Goal: Task Accomplishment & Management: Manage account settings

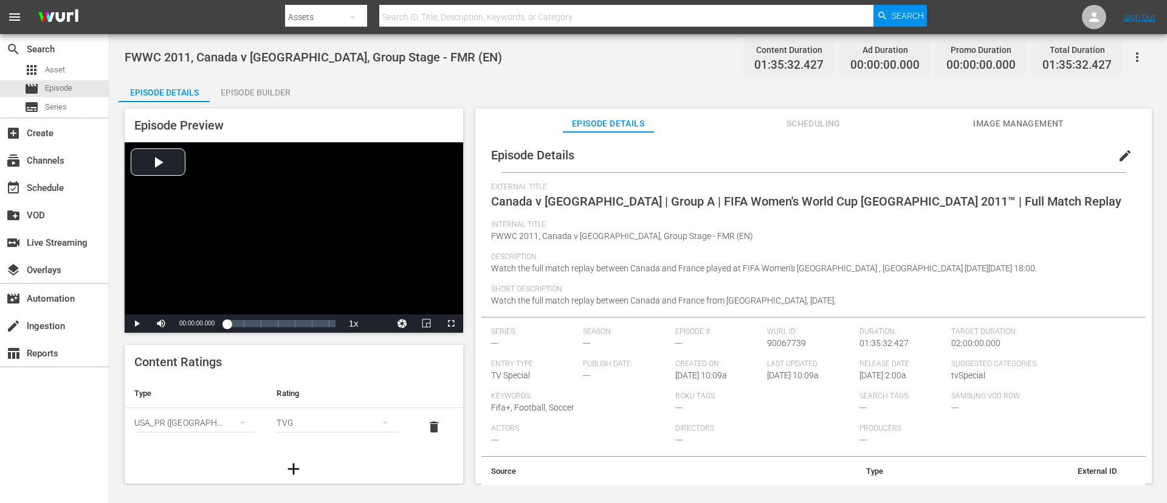
click at [239, 98] on div "Episode Builder" at bounding box center [255, 92] width 91 height 29
click at [74, 94] on div "movie Episode" at bounding box center [54, 88] width 109 height 17
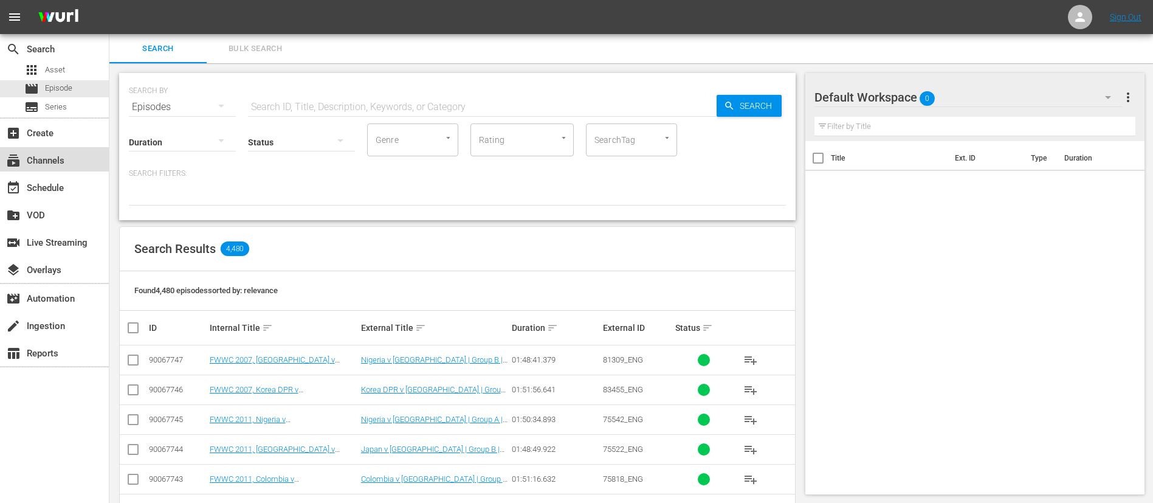
click at [85, 160] on div "subscriptions Channels" at bounding box center [54, 159] width 109 height 24
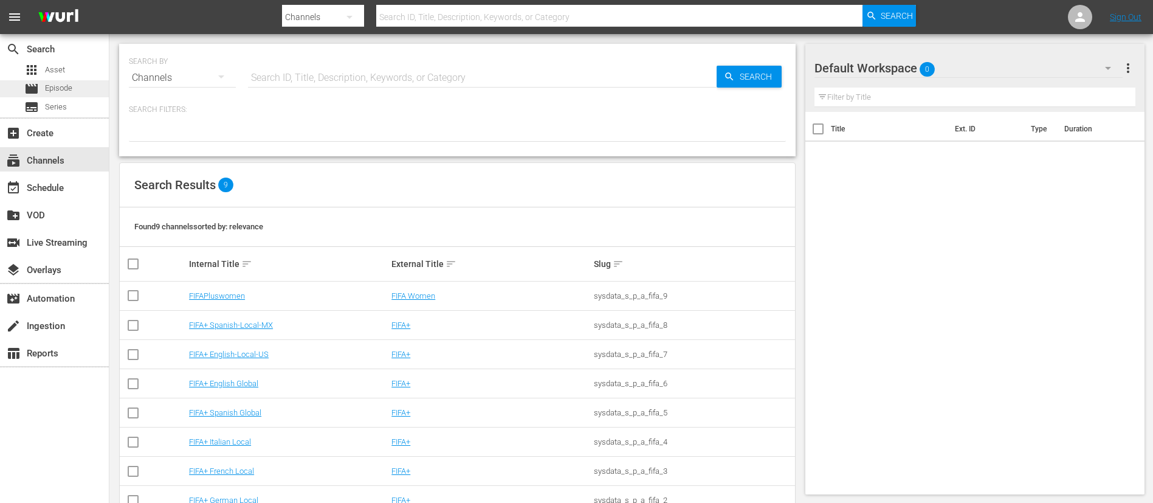
click at [102, 86] on div "movie Episode" at bounding box center [54, 88] width 109 height 17
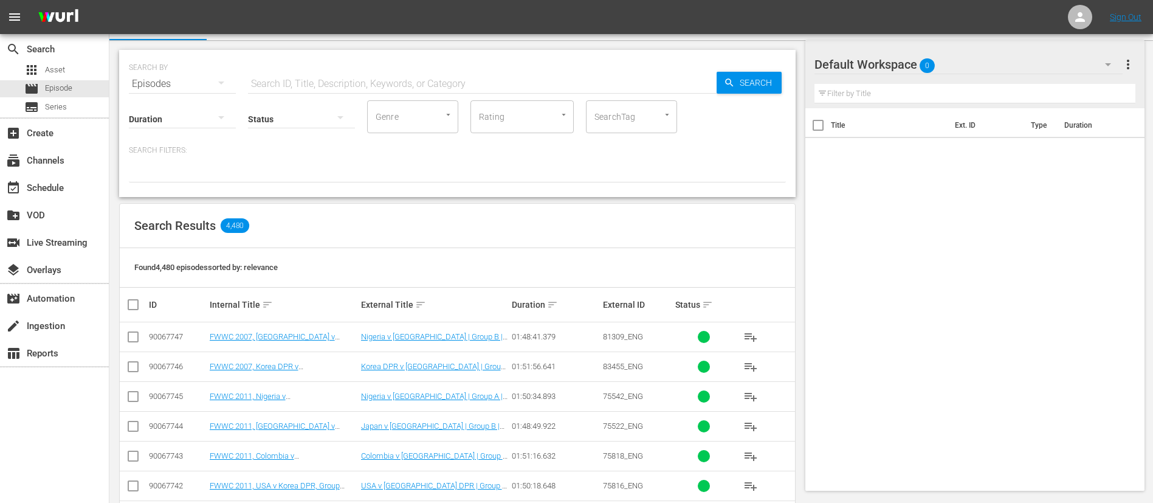
scroll to position [91, 0]
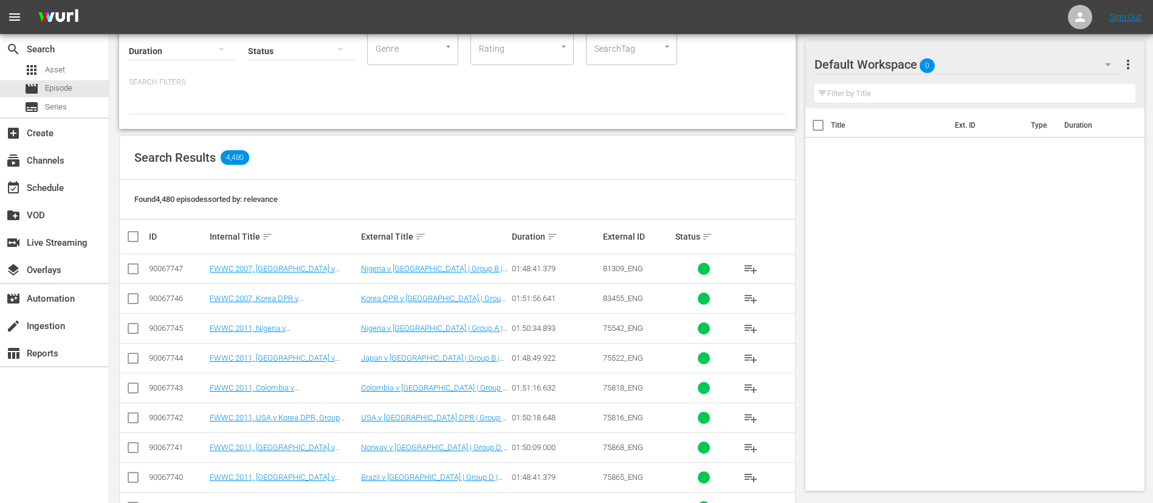
drag, startPoint x: 127, startPoint y: 265, endPoint x: 131, endPoint y: 278, distance: 13.9
click at [127, 265] on input "checkbox" at bounding box center [133, 271] width 15 height 15
checkbox input "true"
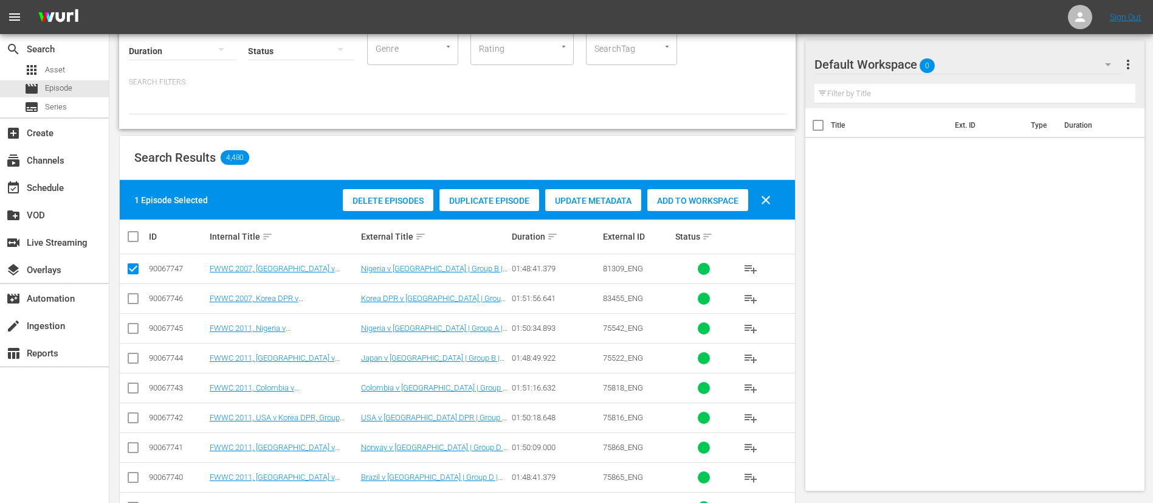
click at [133, 298] on input "checkbox" at bounding box center [133, 301] width 15 height 15
checkbox input "true"
click at [135, 334] on input "checkbox" at bounding box center [133, 330] width 15 height 15
checkbox input "true"
click at [135, 362] on input "checkbox" at bounding box center [133, 360] width 15 height 15
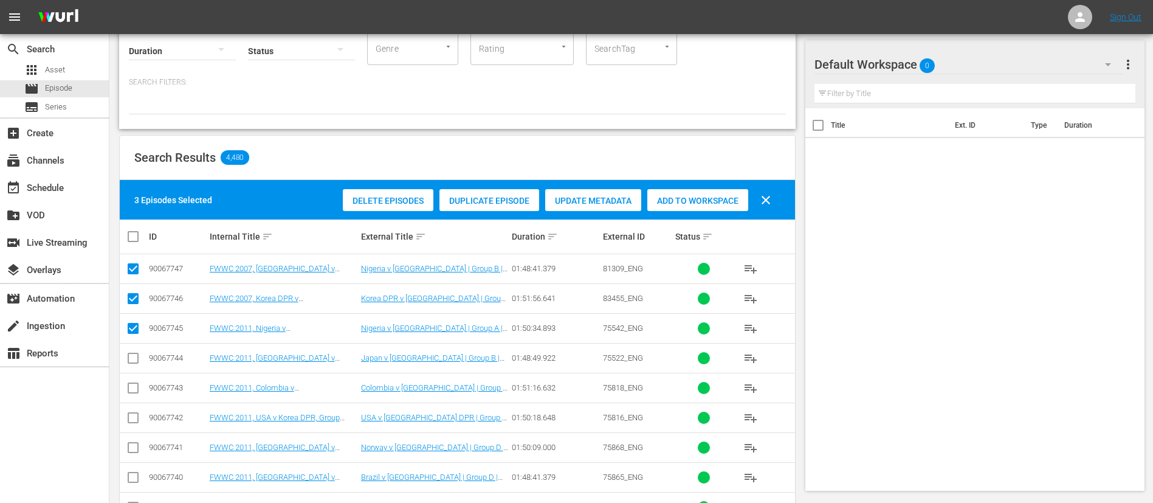
checkbox input "true"
click at [136, 388] on input "checkbox" at bounding box center [133, 390] width 15 height 15
checkbox input "true"
click at [699, 196] on span "Add to Workspace" at bounding box center [697, 201] width 101 height 10
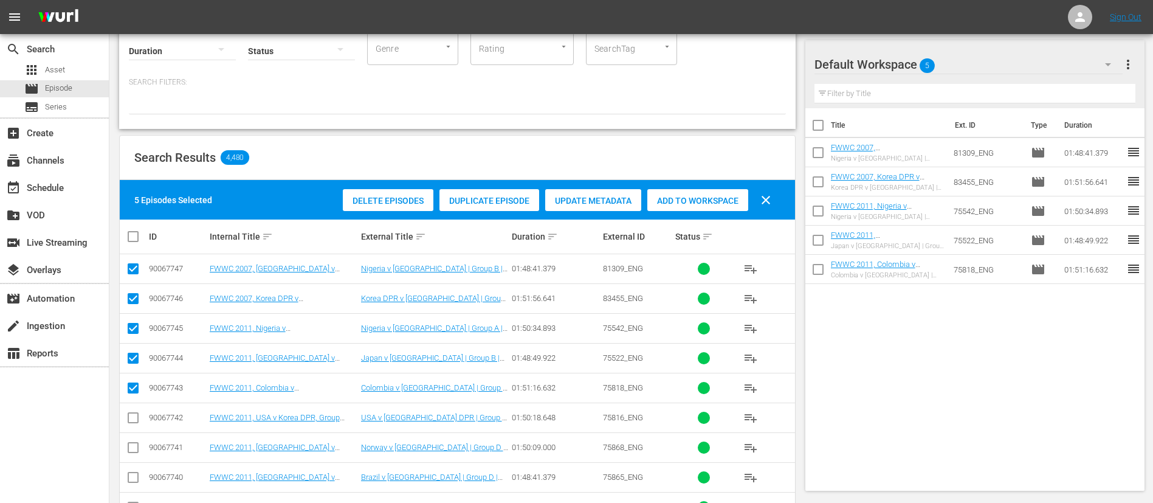
click at [1129, 61] on span "more_vert" at bounding box center [1128, 64] width 15 height 15
click at [1026, 388] on div "Title Ext. ID Type Duration FWWC 2007, Nigeria v Sweden, Group Stage - FMR (EN)…" at bounding box center [975, 296] width 340 height 377
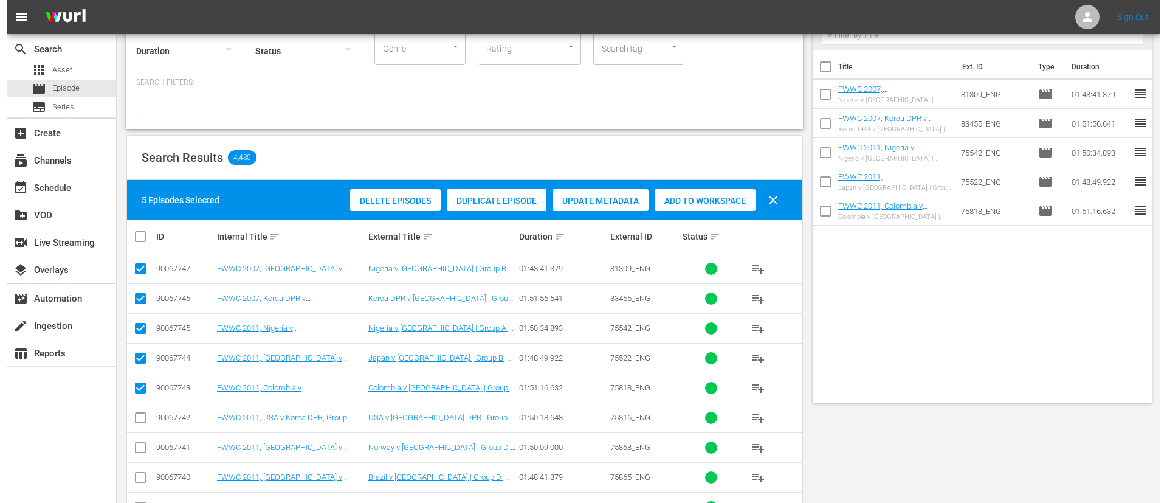
scroll to position [0, 0]
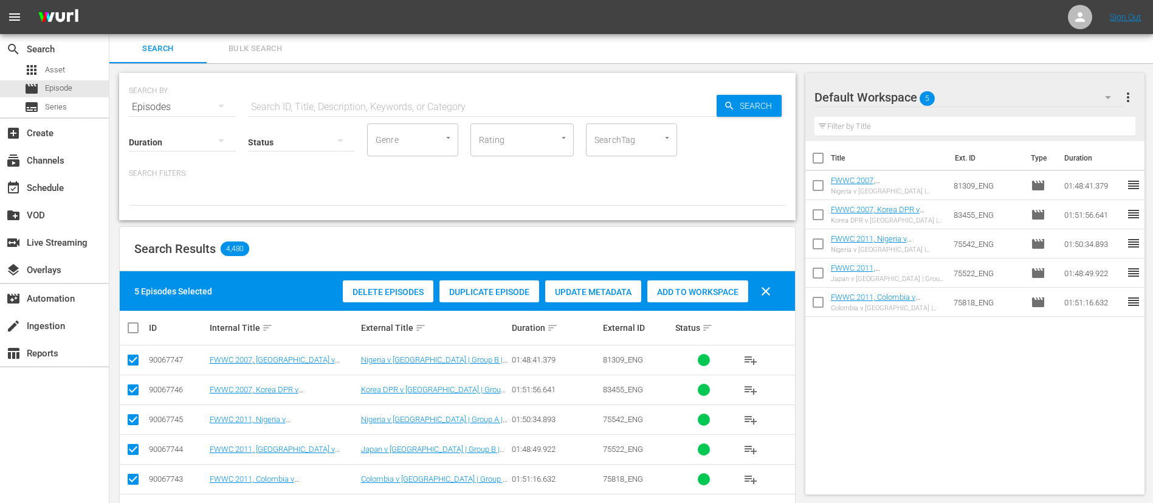
click at [819, 155] on input "checkbox" at bounding box center [818, 161] width 26 height 26
checkbox input "true"
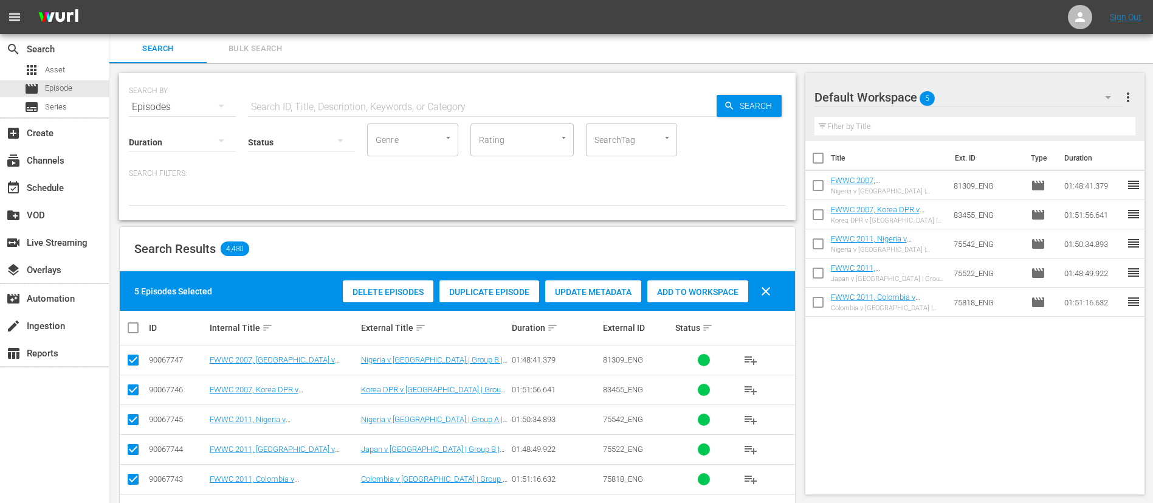
checkbox input "true"
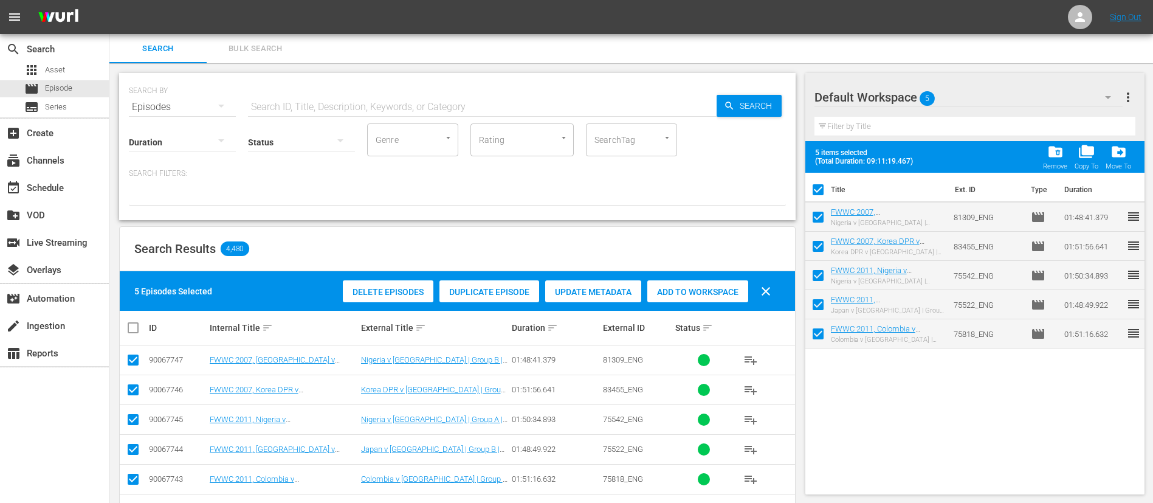
click at [1129, 101] on span "more_vert" at bounding box center [1128, 97] width 15 height 15
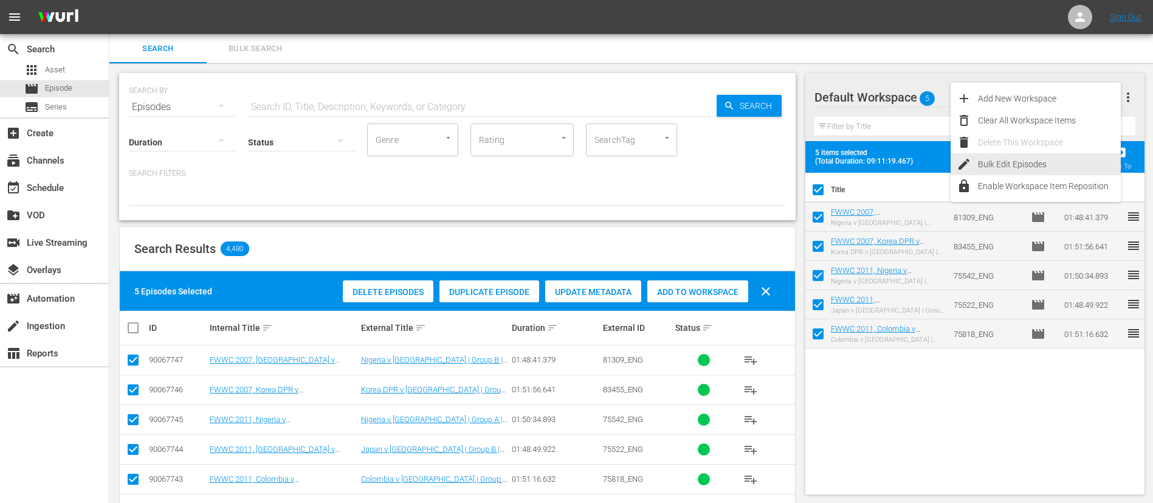
click at [1049, 165] on div "Bulk Edit Episodes" at bounding box center [1049, 164] width 143 height 22
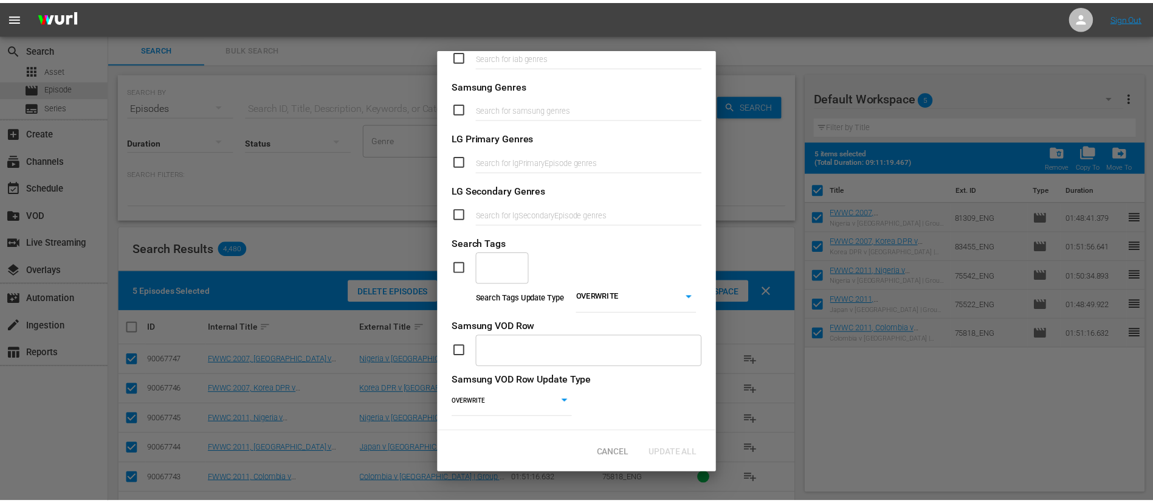
scroll to position [461, 0]
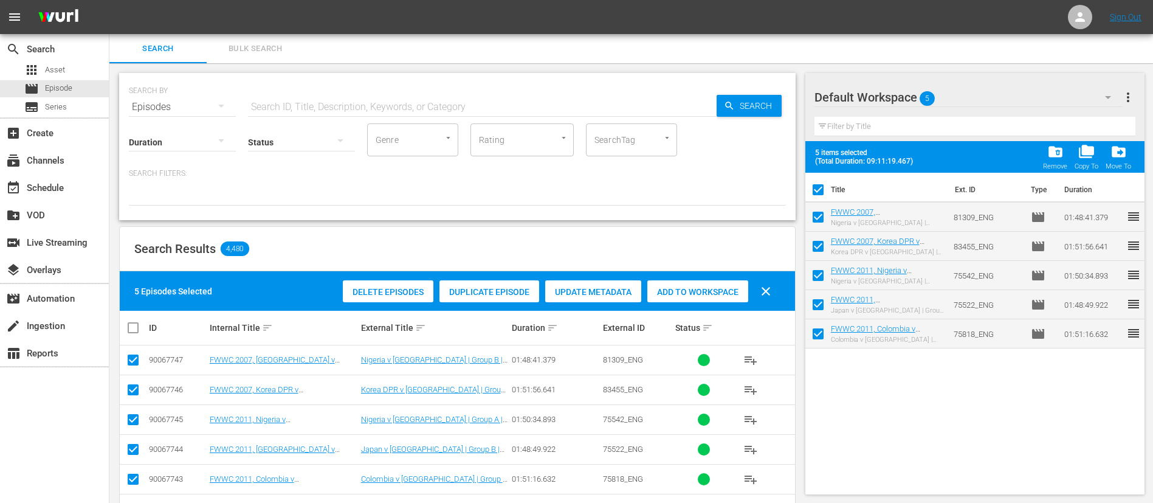
click at [821, 191] on input "checkbox" at bounding box center [818, 192] width 26 height 26
checkbox input "false"
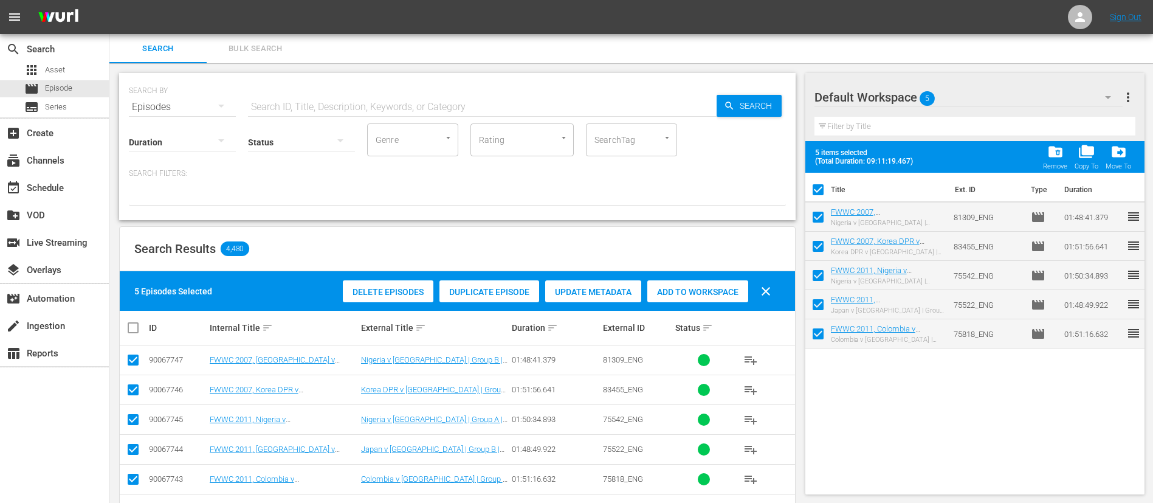
checkbox input "false"
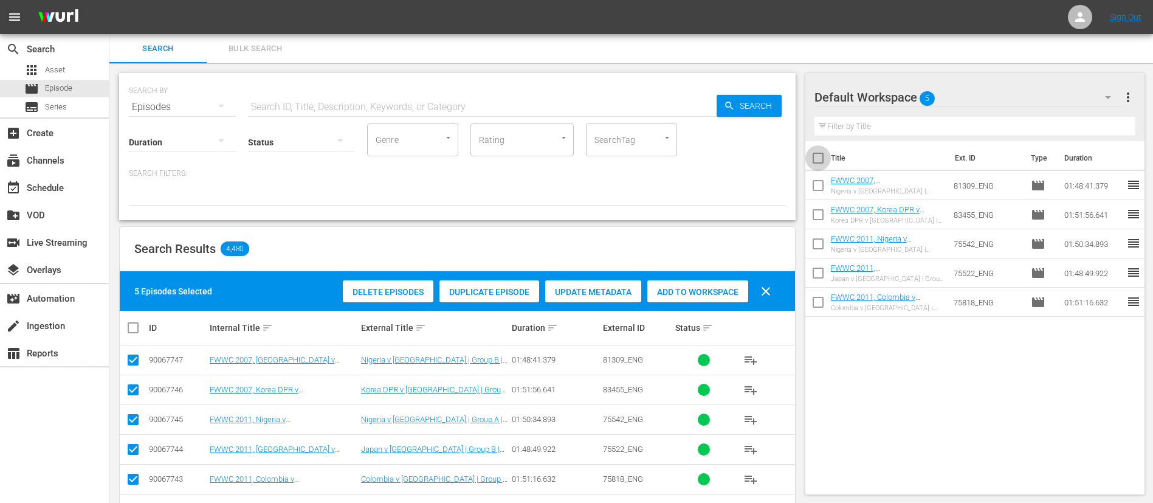
click at [814, 155] on input "checkbox" at bounding box center [818, 161] width 26 height 26
checkbox input "true"
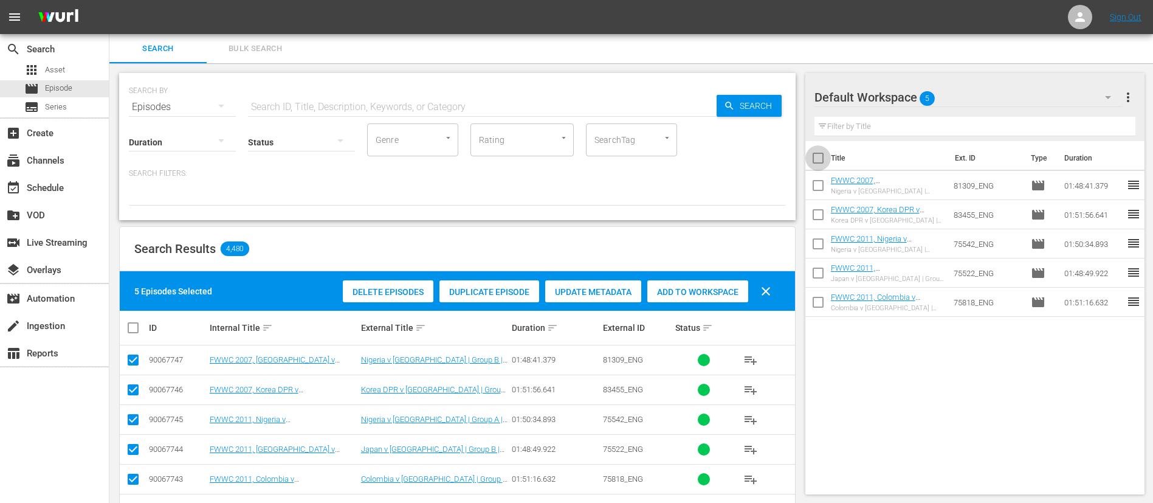
checkbox input "true"
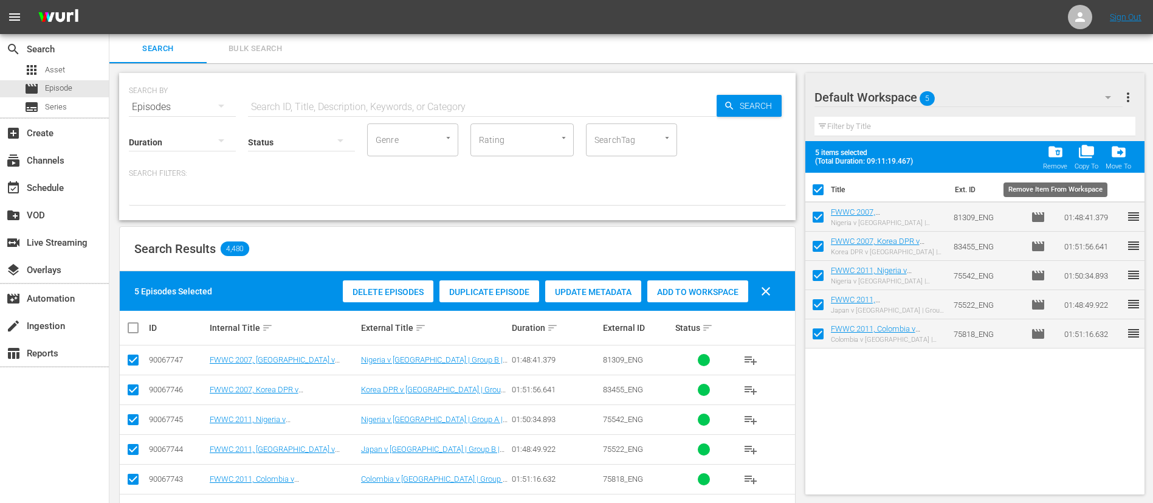
click at [1046, 155] on div "folder_delete Remove" at bounding box center [1055, 156] width 24 height 27
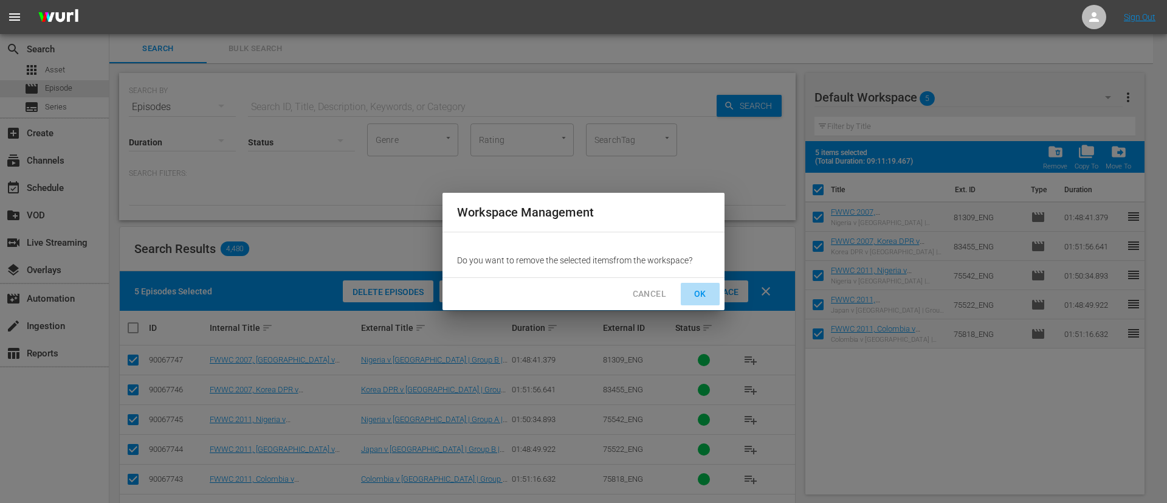
click at [701, 289] on span "OK" at bounding box center [699, 293] width 19 height 15
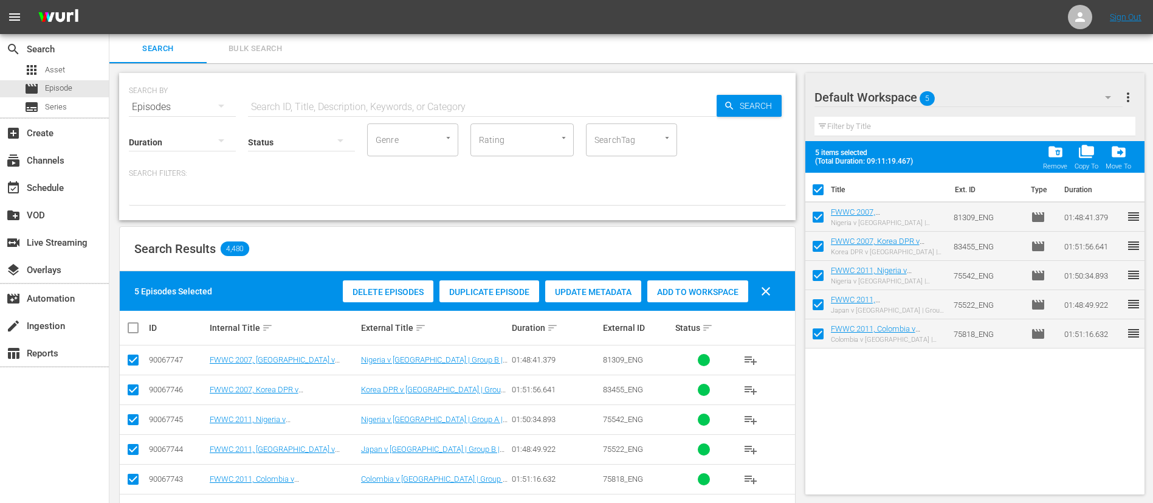
checkbox input "false"
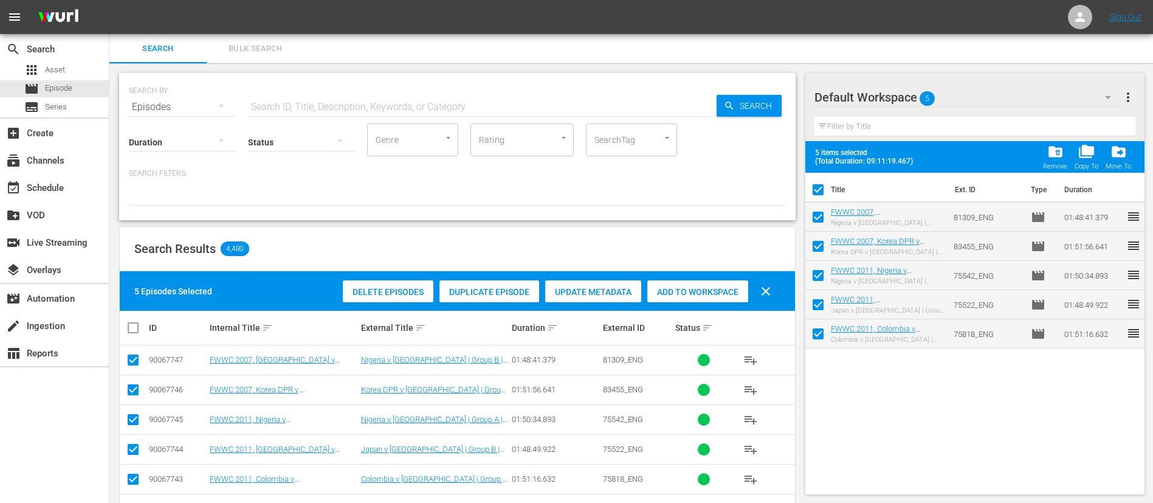
checkbox input "false"
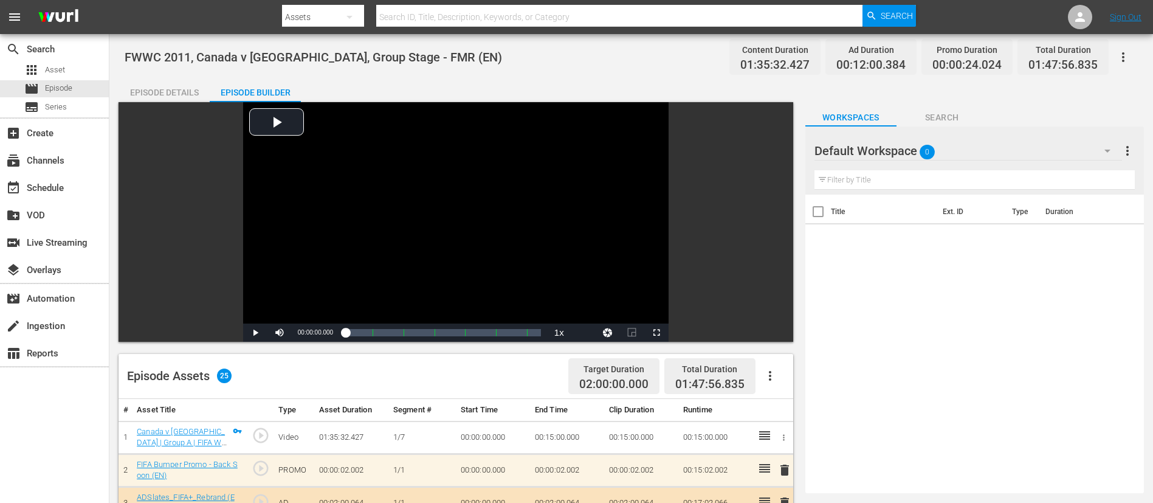
scroll to position [182, 0]
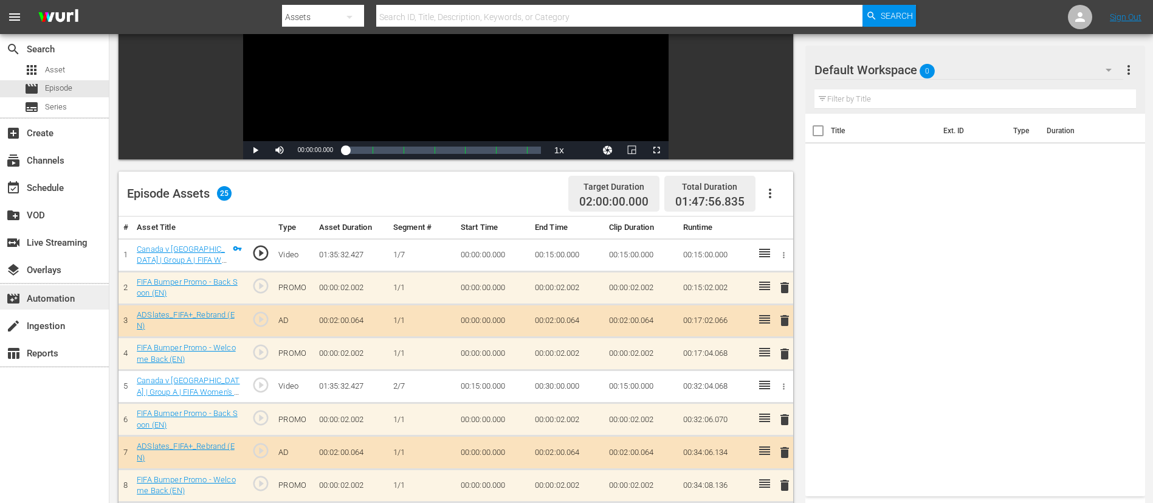
click at [68, 295] on div "movie_filter Automation" at bounding box center [34, 296] width 68 height 11
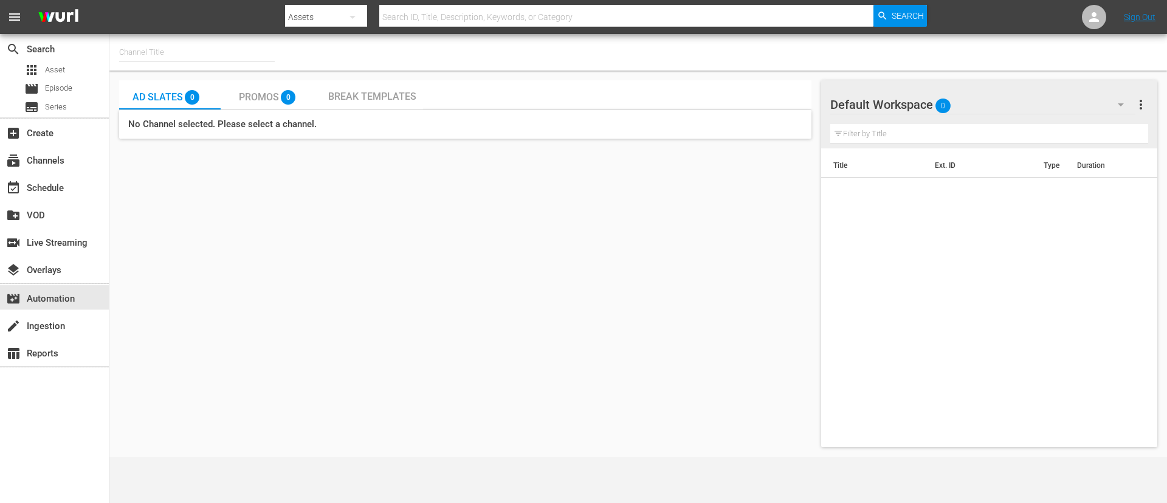
click at [181, 56] on input "text" at bounding box center [197, 52] width 156 height 29
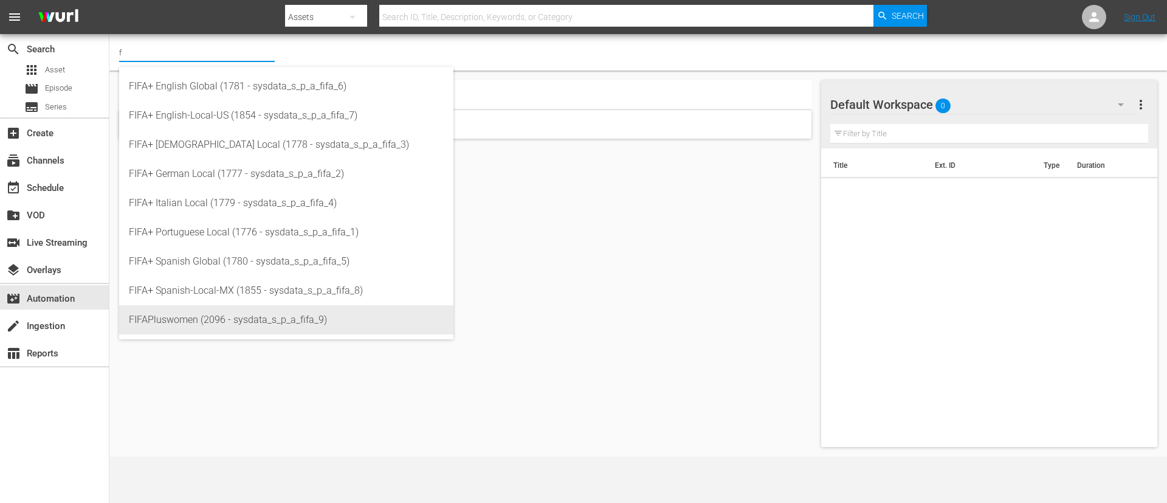
click at [256, 323] on div "FIFAPluswomen (2096 - sysdata_s_p_a_fifa_9)" at bounding box center [286, 319] width 315 height 29
type input "FIFAPluswomen (2096 - sysdata_s_p_a_fifa_9)"
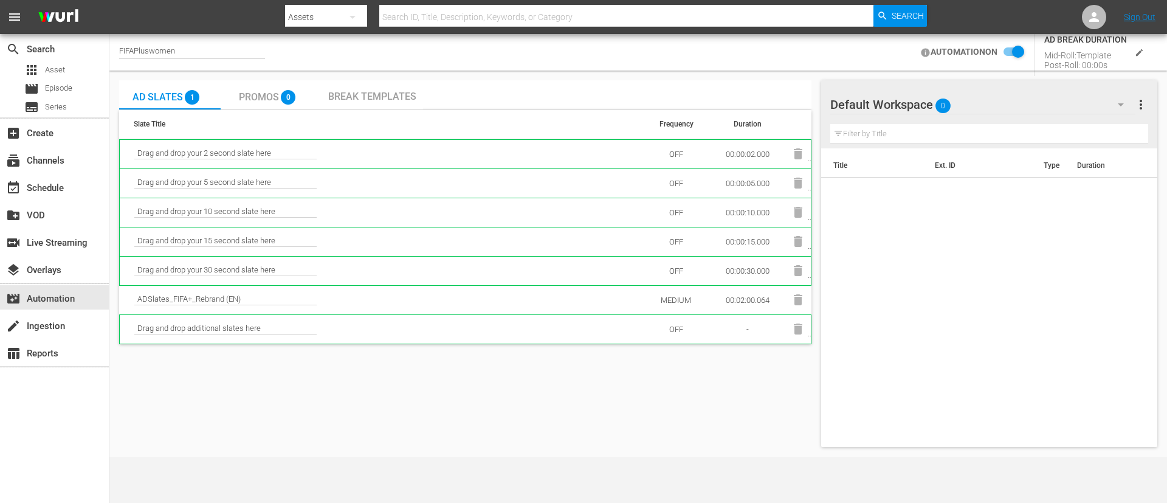
click at [438, 102] on div "Ad Slates 1 Promos 0 Break Templates" at bounding box center [465, 95] width 692 height 30
click at [396, 99] on span "Break Templates" at bounding box center [372, 97] width 88 height 12
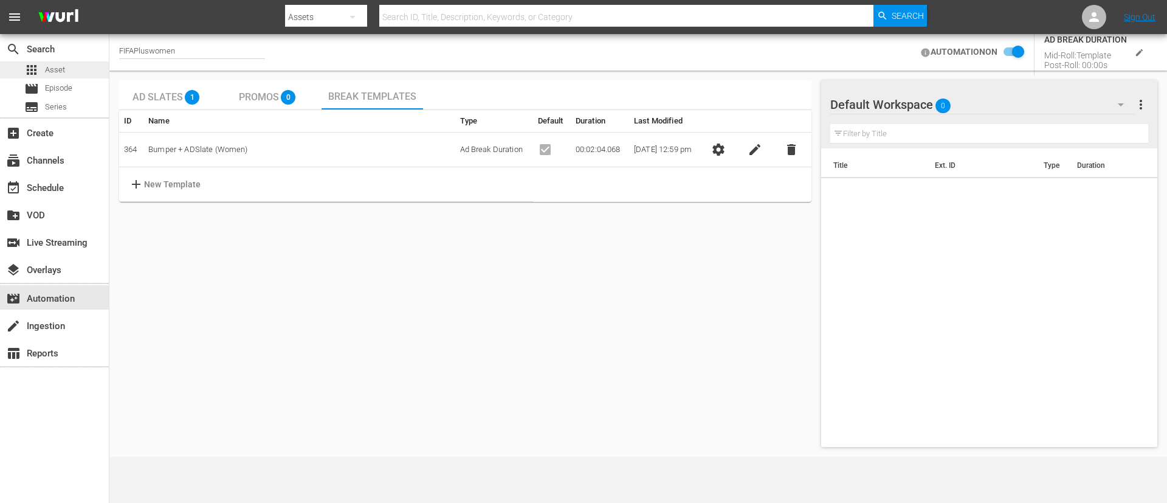
click at [76, 66] on div "apps Asset" at bounding box center [54, 69] width 109 height 17
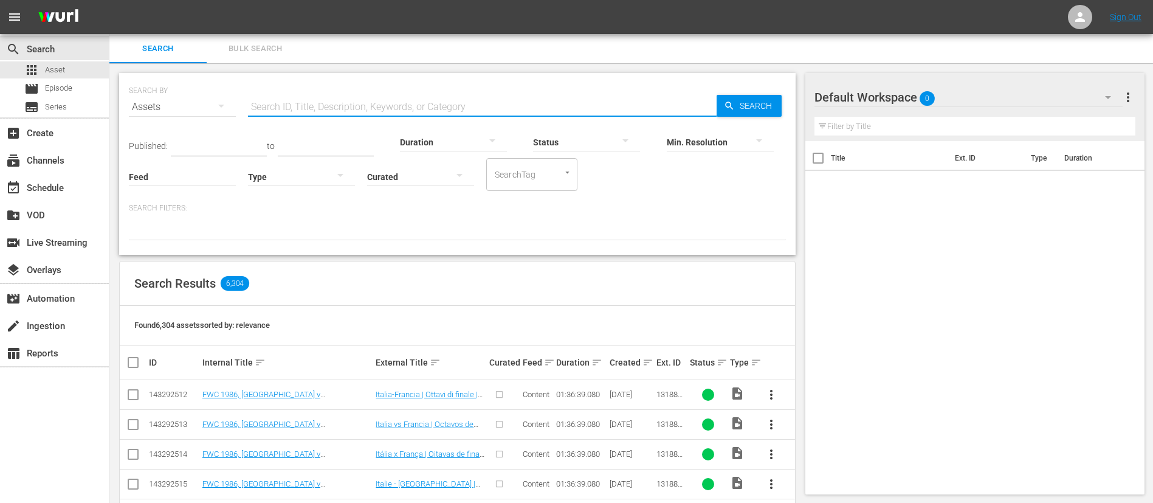
click at [360, 101] on input "text" at bounding box center [482, 106] width 469 height 29
type input "bumper"
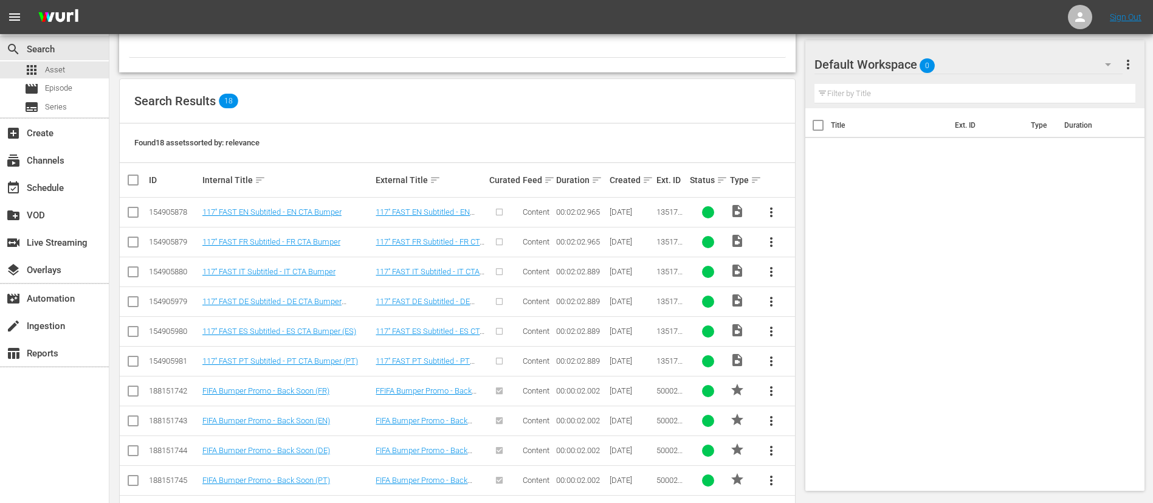
scroll to position [273, 0]
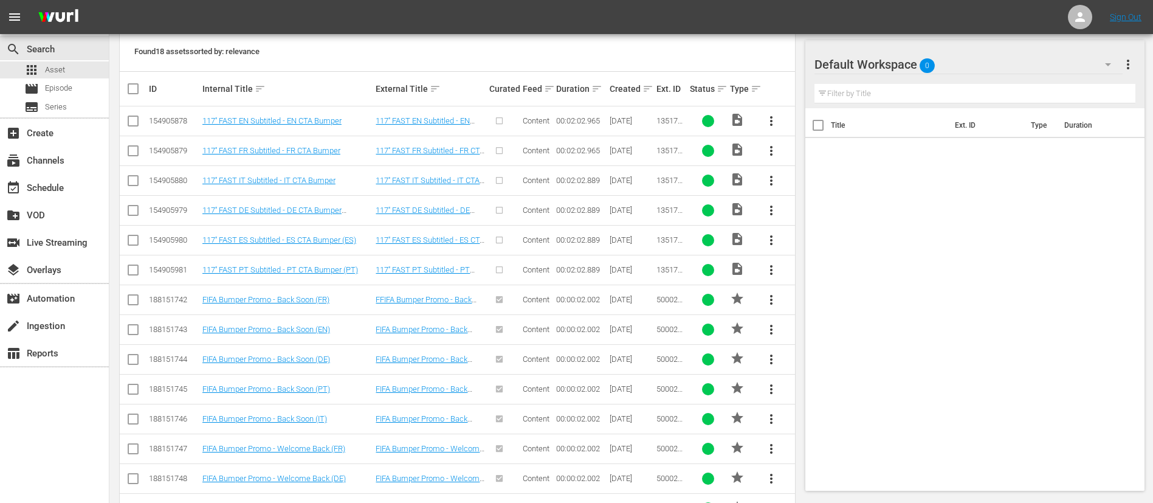
click at [772, 299] on span "more_vert" at bounding box center [771, 299] width 15 height 15
click at [880, 202] on div "Title Ext. ID Type Duration" at bounding box center [975, 296] width 340 height 377
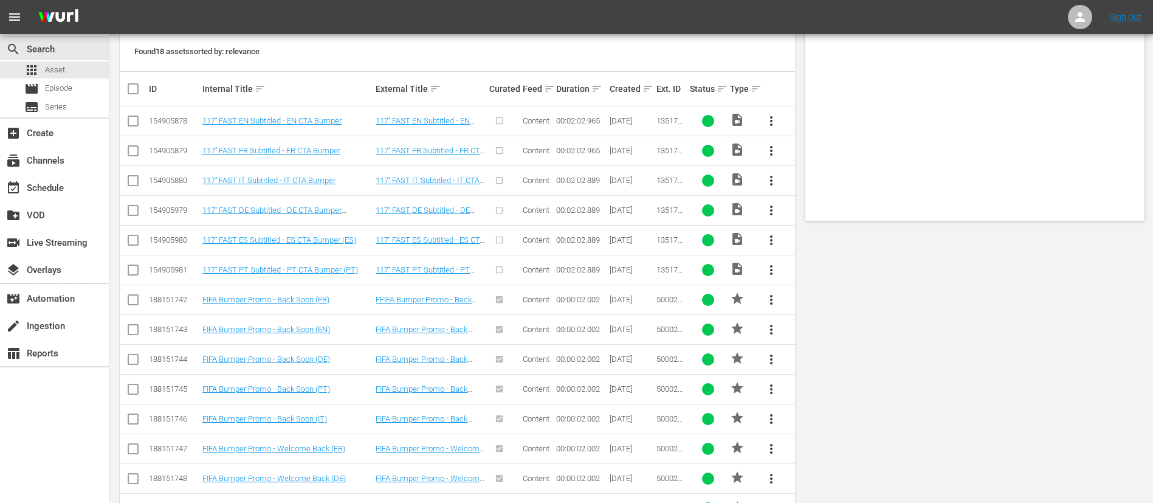
scroll to position [0, 0]
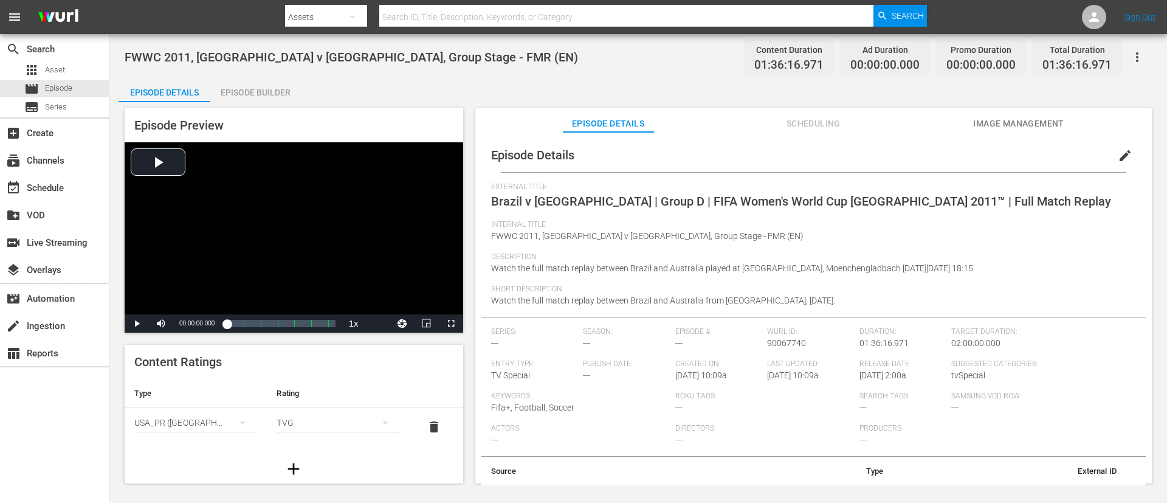
click at [273, 92] on div "Episode Builder" at bounding box center [255, 92] width 91 height 29
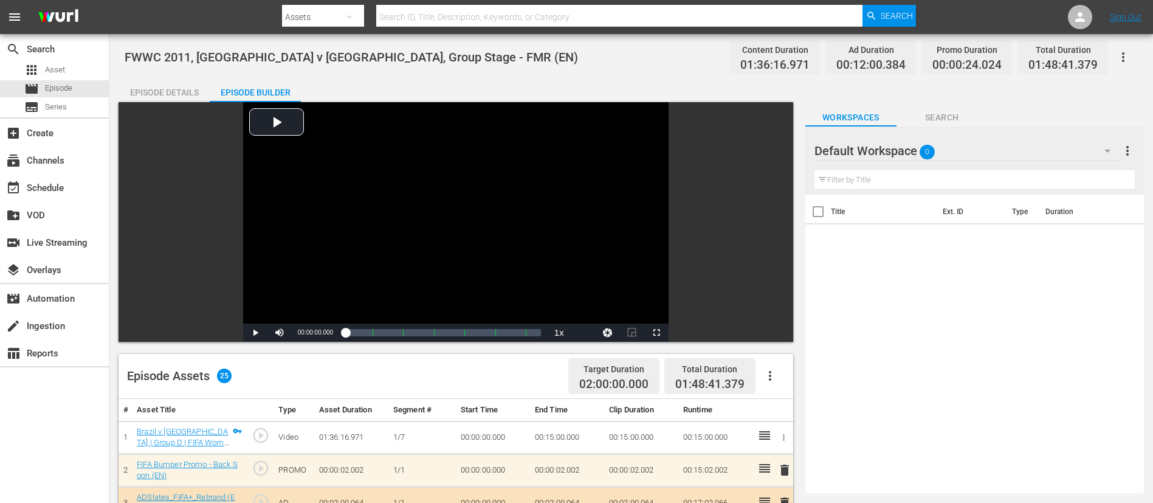
click at [777, 372] on icon "button" at bounding box center [770, 375] width 15 height 15
click at [784, 409] on div "Clear Ads" at bounding box center [806, 409] width 83 height 29
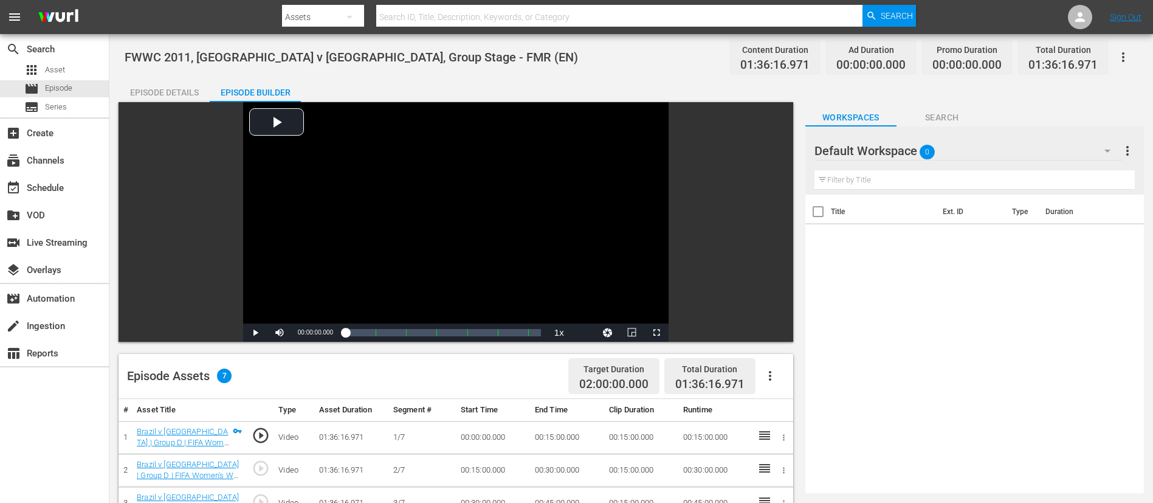
click at [153, 97] on div "Episode Details" at bounding box center [164, 92] width 91 height 29
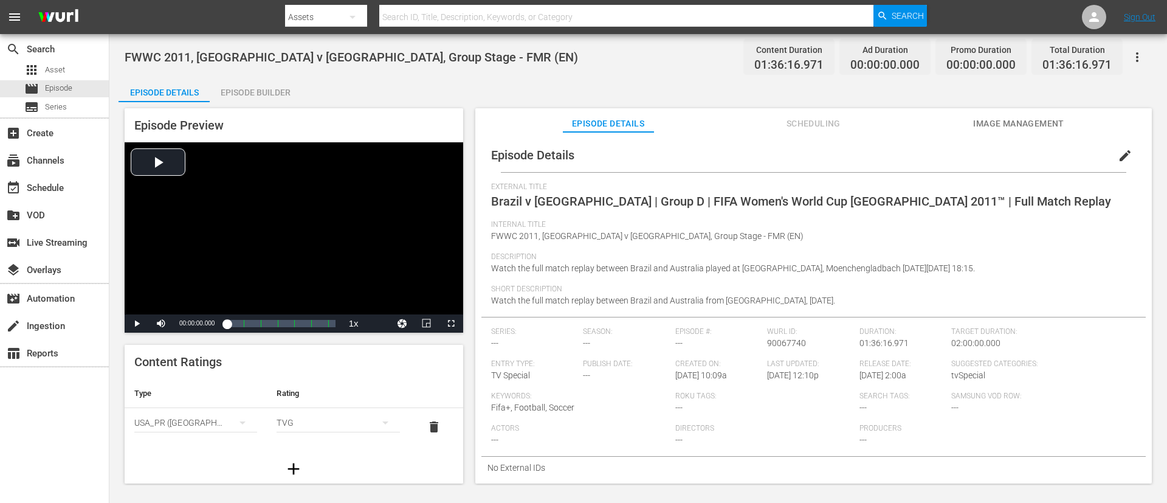
click at [1121, 157] on span "edit" at bounding box center [1125, 155] width 15 height 15
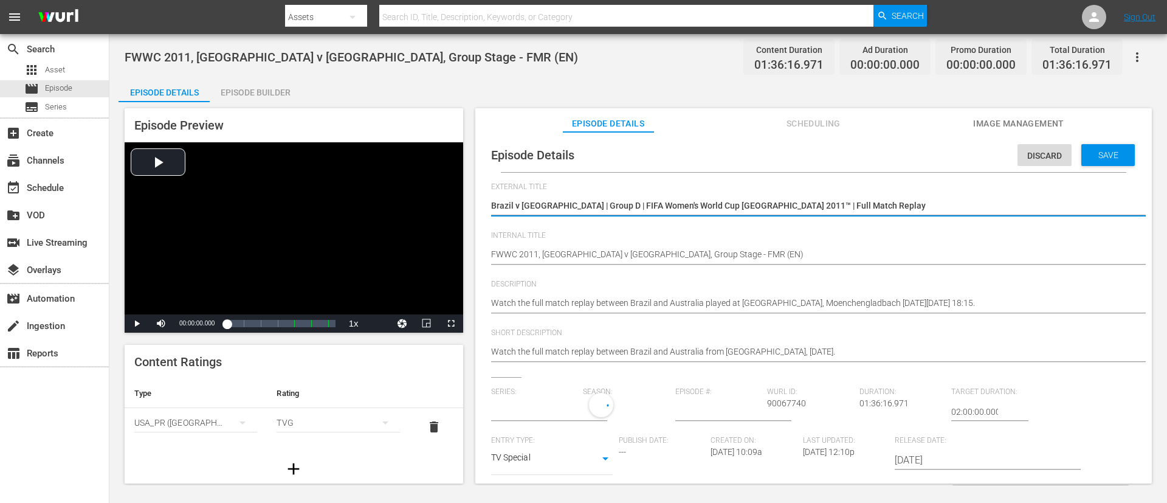
type input "No Series"
click at [1024, 154] on span "Discard" at bounding box center [1044, 156] width 54 height 10
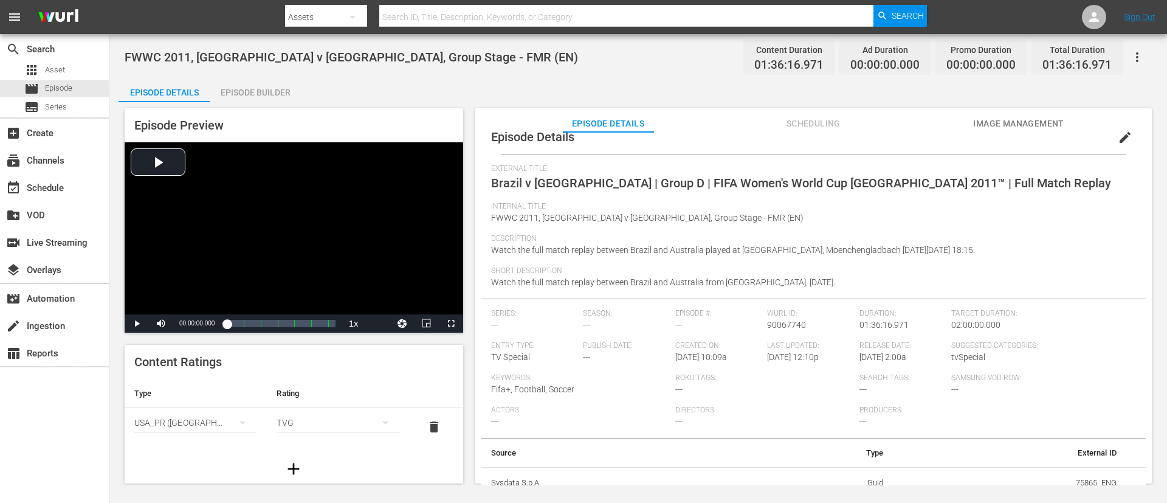
scroll to position [28, 0]
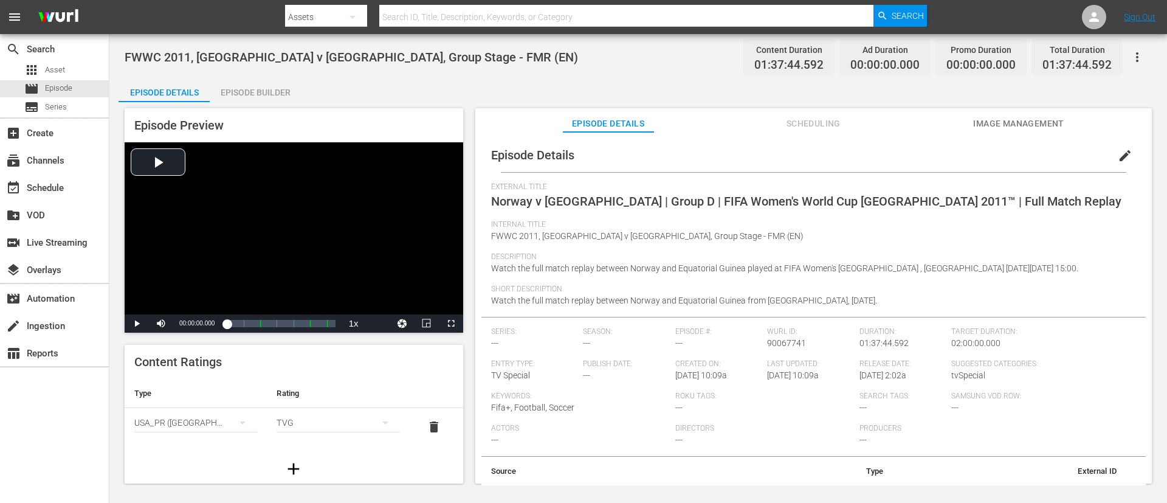
click at [267, 88] on div "Episode Builder" at bounding box center [255, 92] width 91 height 29
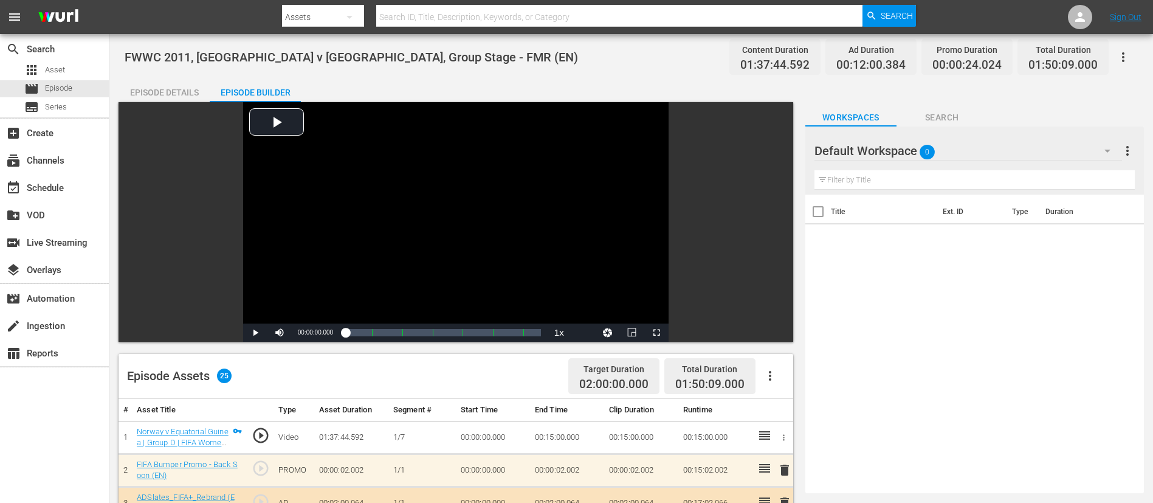
click at [772, 371] on icon "button" at bounding box center [770, 375] width 15 height 15
click at [782, 405] on div "Clear Ads" at bounding box center [806, 409] width 83 height 29
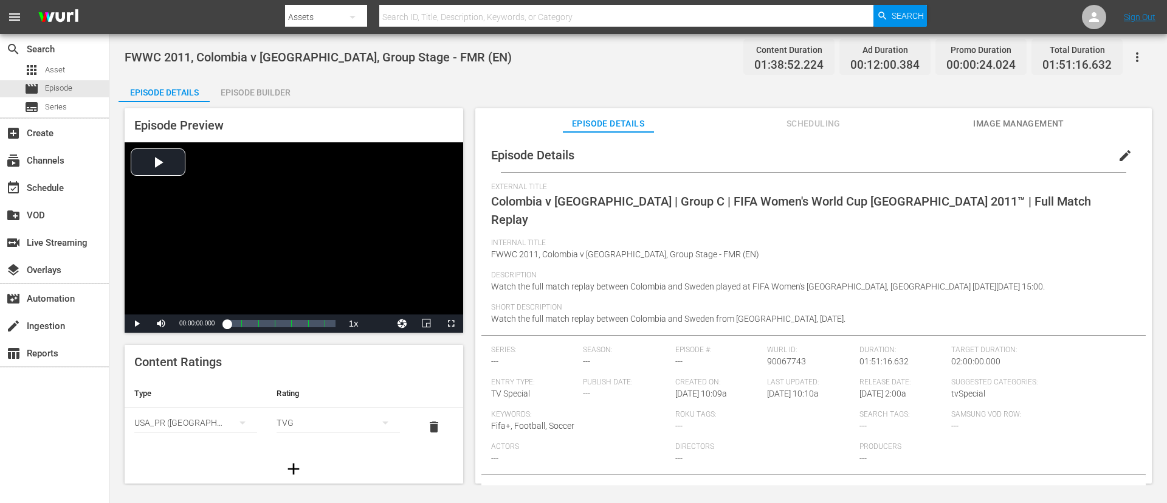
click at [255, 81] on div "Episode Builder" at bounding box center [255, 92] width 91 height 29
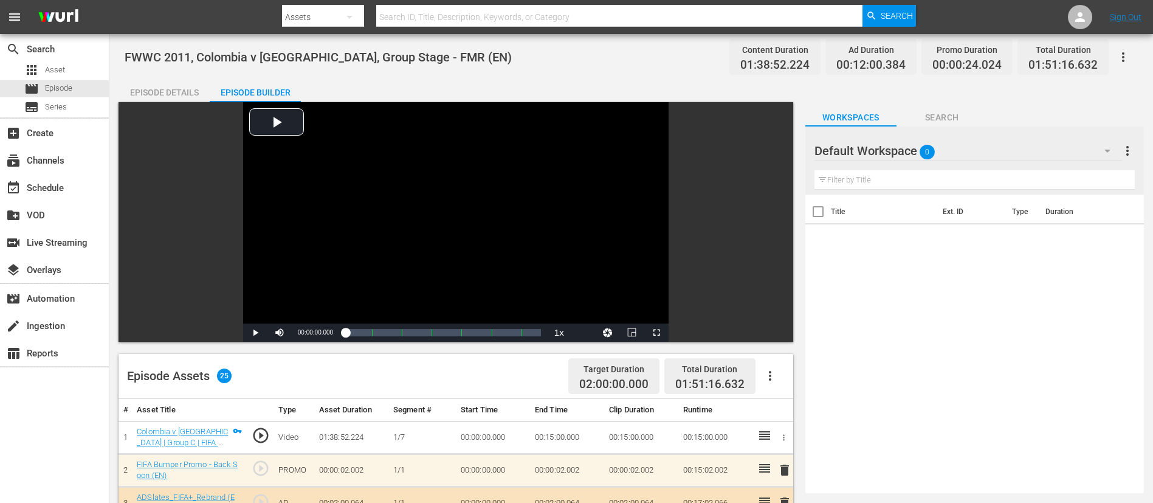
click at [773, 375] on icon "button" at bounding box center [770, 375] width 15 height 15
click at [783, 402] on div "Clear Ads" at bounding box center [806, 409] width 83 height 29
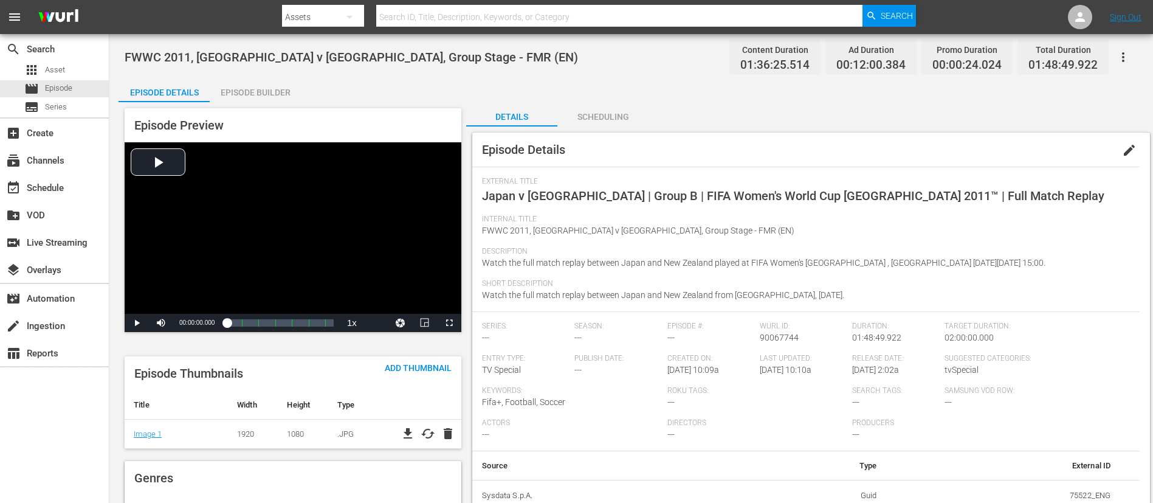
click at [265, 100] on div "Episode Builder" at bounding box center [255, 92] width 91 height 29
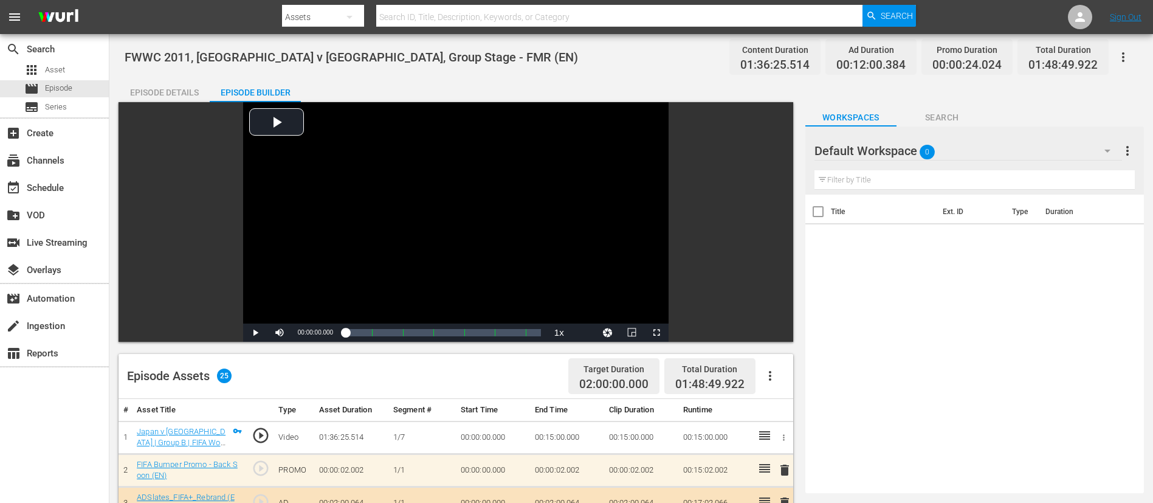
click at [763, 360] on div "Target Duration 02:00:00.000 Total Duration 01:48:49.922" at bounding box center [673, 376] width 221 height 36
click at [778, 380] on button "button" at bounding box center [769, 375] width 29 height 29
click at [785, 403] on div "Clear Ads" at bounding box center [806, 409] width 83 height 29
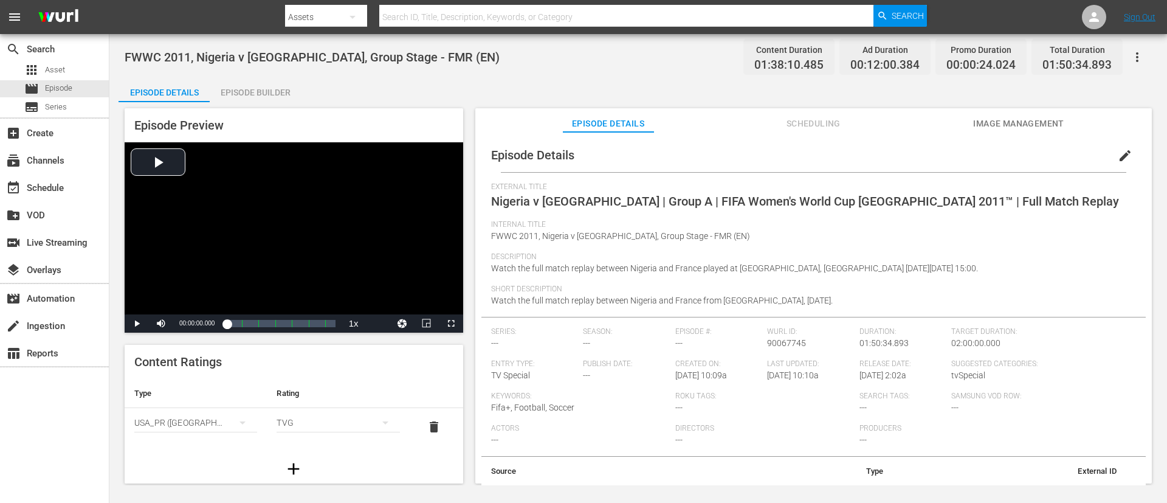
click at [241, 98] on div "Episode Builder" at bounding box center [255, 92] width 91 height 29
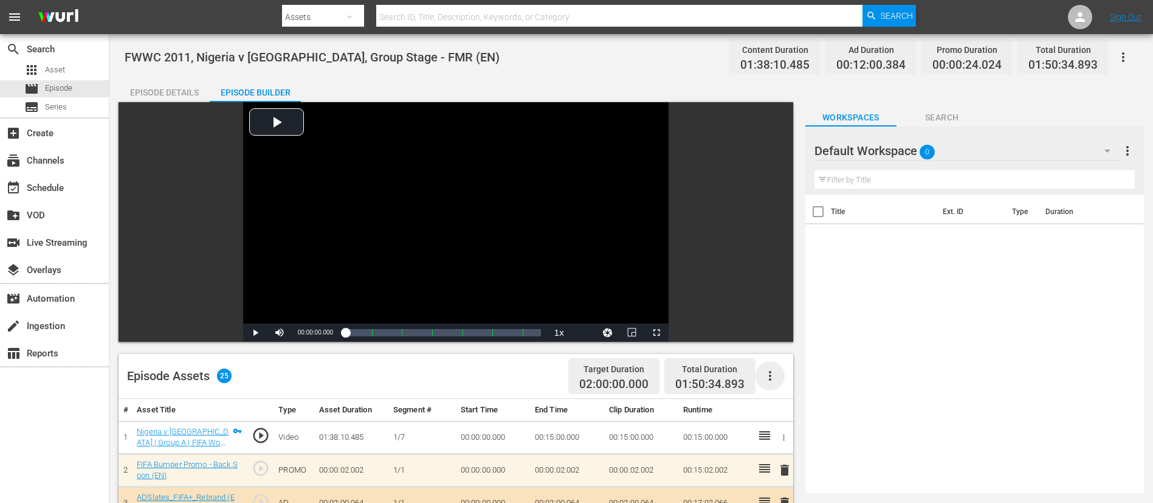
click at [775, 373] on icon "button" at bounding box center [770, 375] width 15 height 15
click at [794, 410] on div "Clear Ads" at bounding box center [806, 409] width 83 height 29
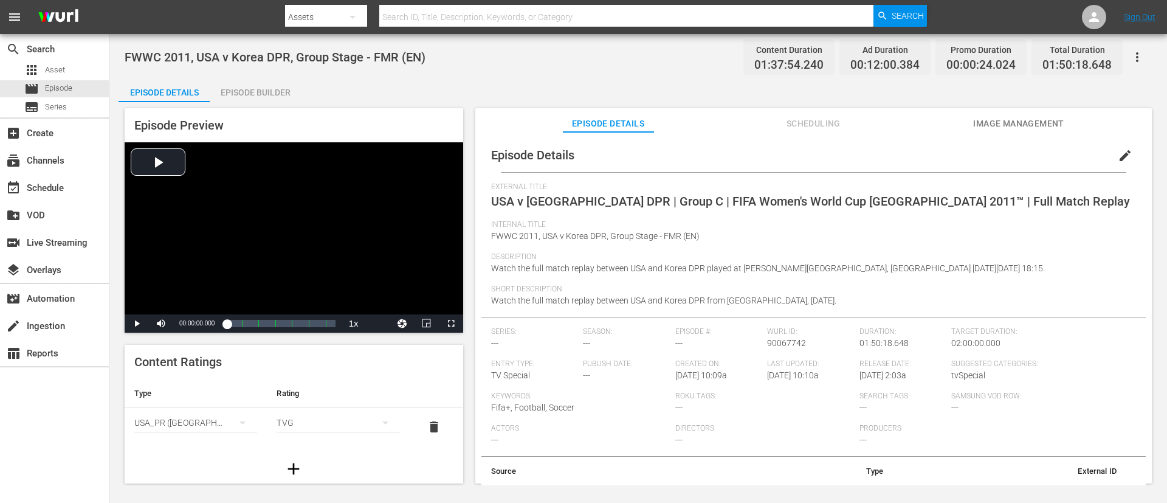
click at [265, 94] on div "Episode Builder" at bounding box center [255, 92] width 91 height 29
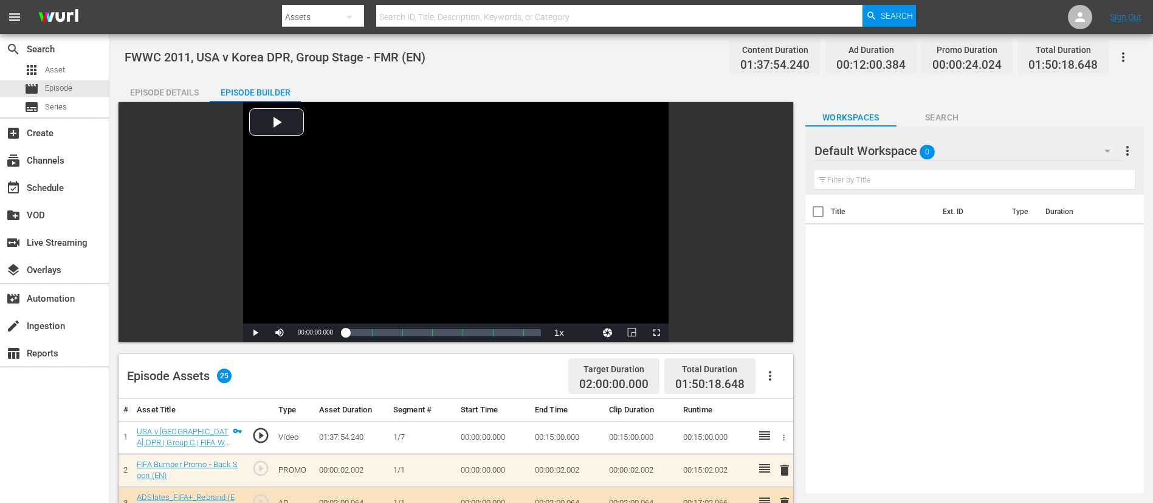
click at [771, 377] on icon "button" at bounding box center [770, 375] width 15 height 15
click at [792, 407] on div "Clear Ads" at bounding box center [806, 409] width 83 height 29
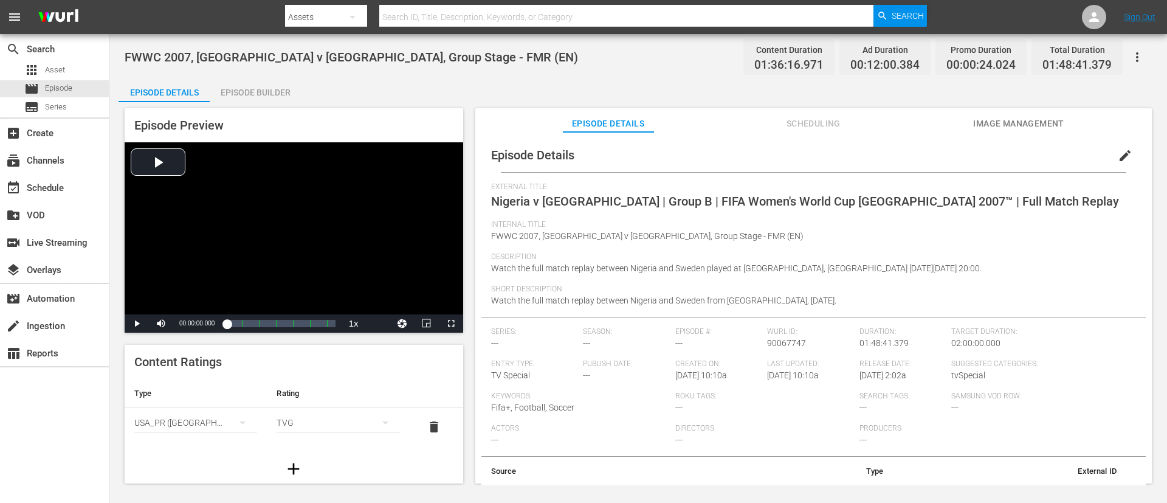
click at [277, 88] on div "Episode Builder" at bounding box center [255, 92] width 91 height 29
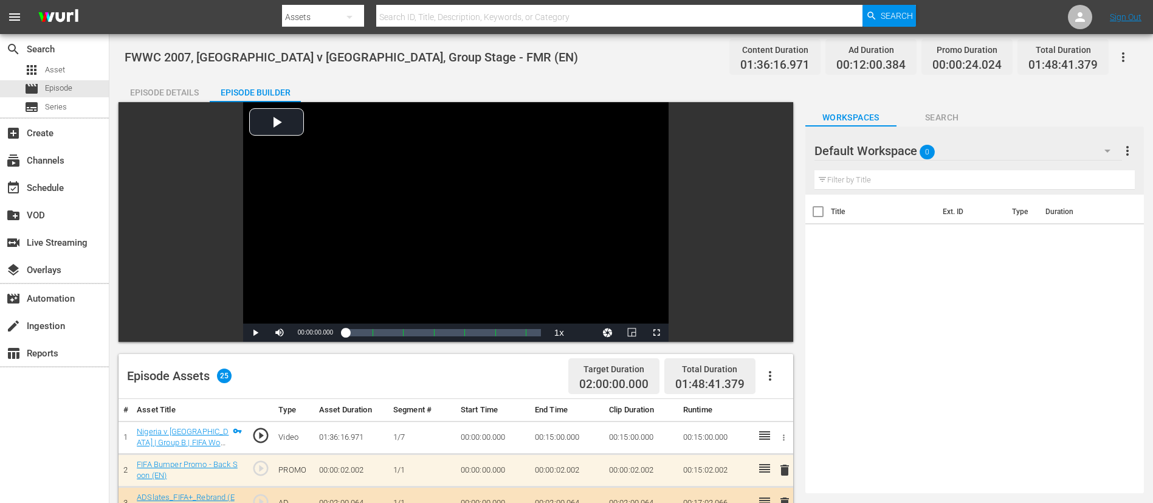
click at [760, 374] on button "button" at bounding box center [769, 375] width 29 height 29
click at [794, 406] on div "Clear Ads" at bounding box center [806, 409] width 83 height 29
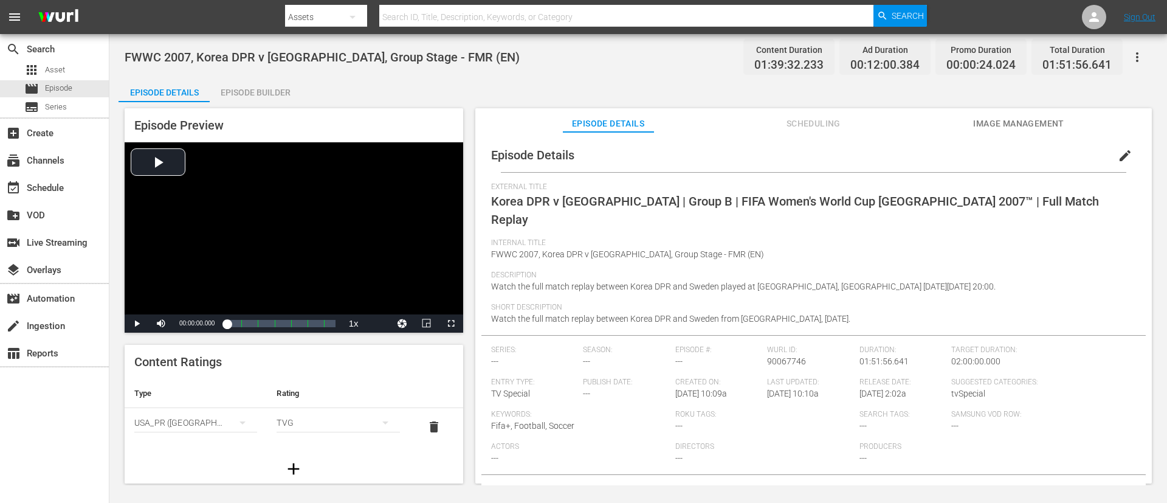
click at [266, 85] on div "Episode Builder" at bounding box center [255, 92] width 91 height 29
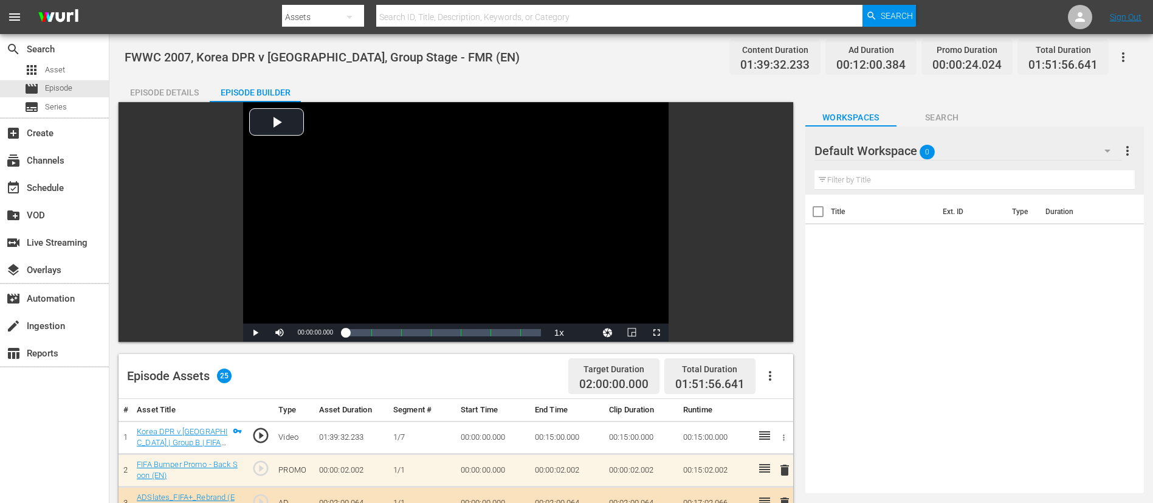
click at [769, 374] on icon "button" at bounding box center [770, 375] width 15 height 15
click at [782, 395] on div "Clear Ads" at bounding box center [806, 409] width 83 height 29
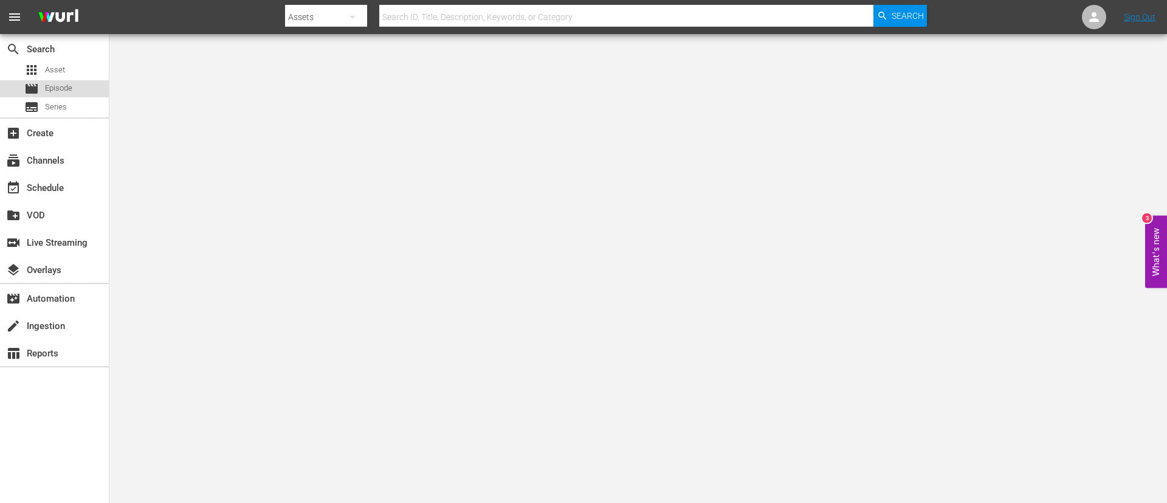
click at [59, 81] on div "movie Episode" at bounding box center [48, 88] width 48 height 17
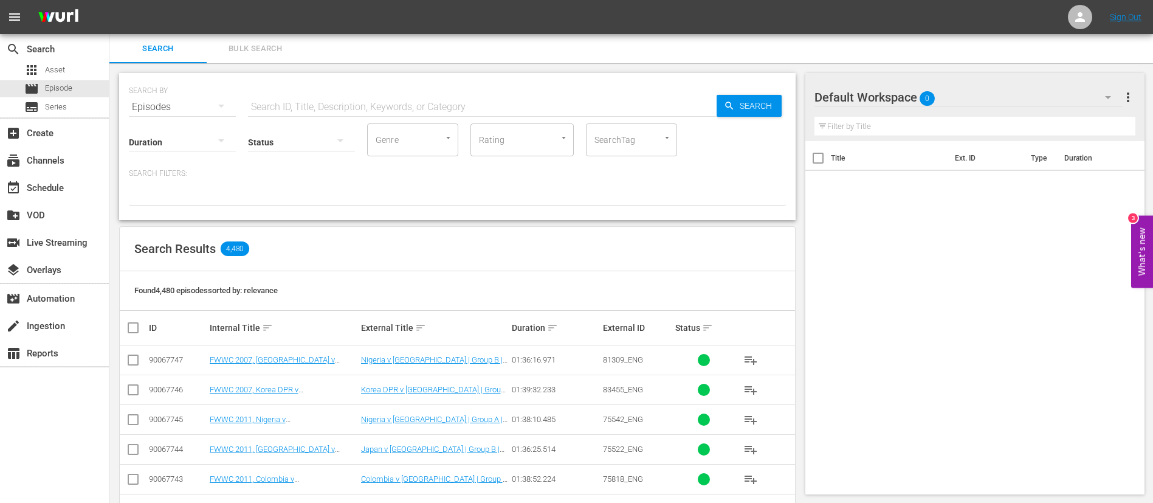
click at [241, 46] on span "Bulk Search" at bounding box center [255, 49] width 83 height 14
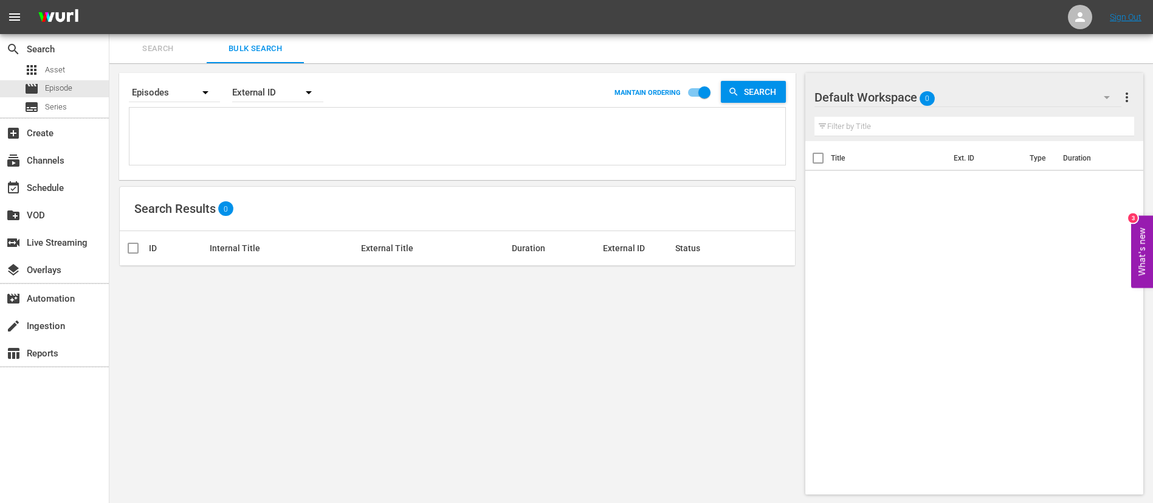
click at [258, 127] on textarea at bounding box center [458, 138] width 653 height 55
paste textarea "81309_ENG 83455_ENG 75542_ENG 75522_ENG 75818_ENG 75816_ENG 75868_ENG 75865_ENG…"
type textarea "81309_ENG 83455_ENG 75542_ENG 75522_ENG 75818_ENG 75816_ENG 75868_ENG 75865_ENG…"
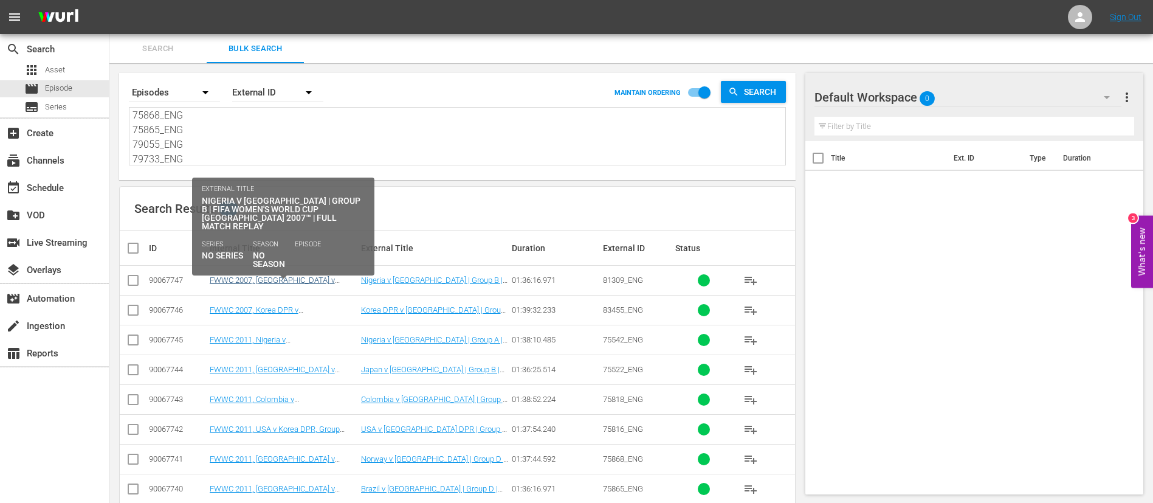
type textarea "81309_ENG 83455_ENG 75542_ENG 75522_ENG 75818_ENG 75816_ENG 75868_ENG 75865_ENG…"
click at [287, 279] on link "FWWC 2007, [GEOGRAPHIC_DATA] v [GEOGRAPHIC_DATA], Group Stage - FMR (EN)" at bounding box center [281, 288] width 142 height 27
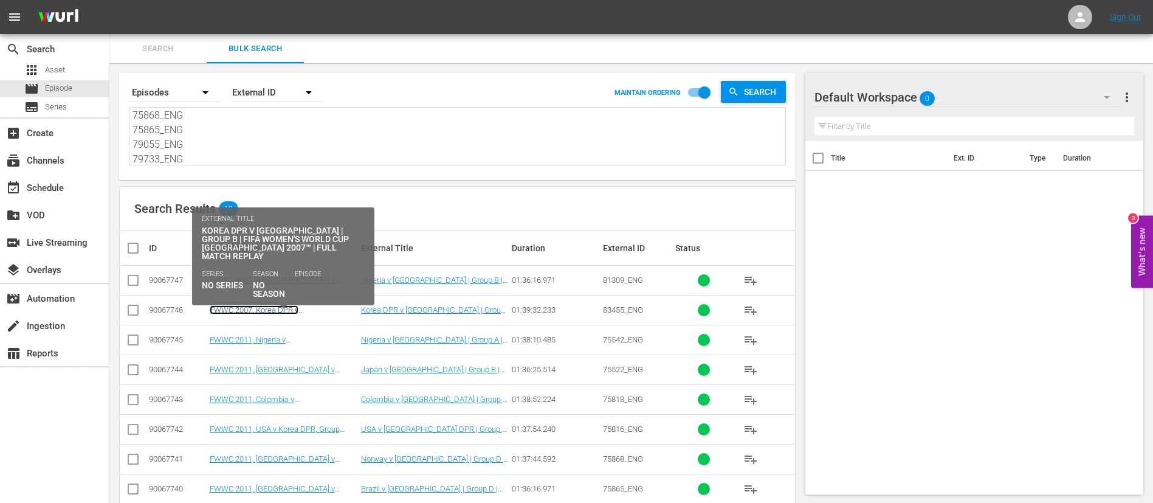
click at [287, 306] on link "FWWC 2007, Korea DPR v [GEOGRAPHIC_DATA], Group Stage - FMR (EN)" at bounding box center [281, 318] width 142 height 27
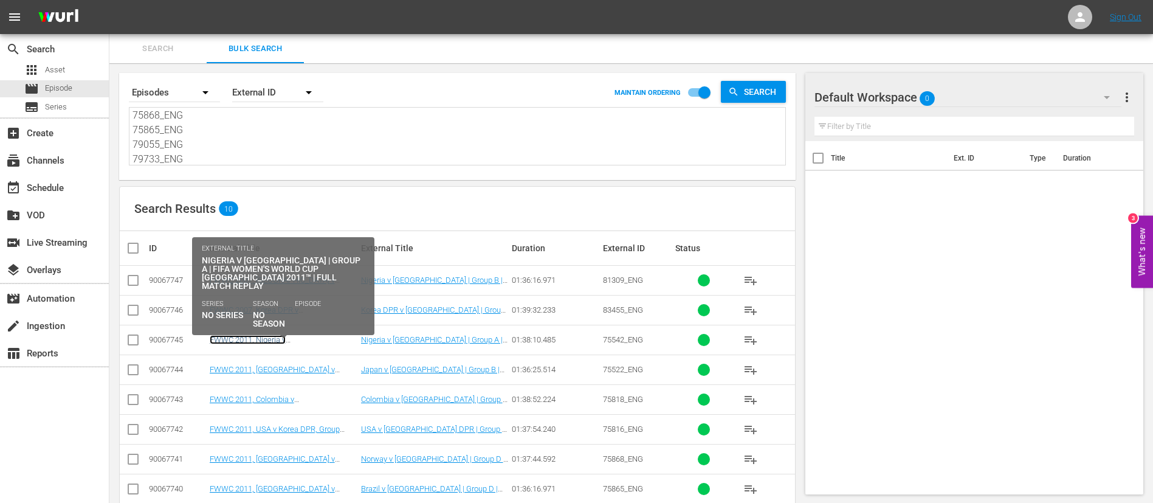
click at [287, 336] on link "FWWC 2011, Nigeria v [GEOGRAPHIC_DATA], Group Stage - FMR (EN)" at bounding box center [281, 348] width 142 height 27
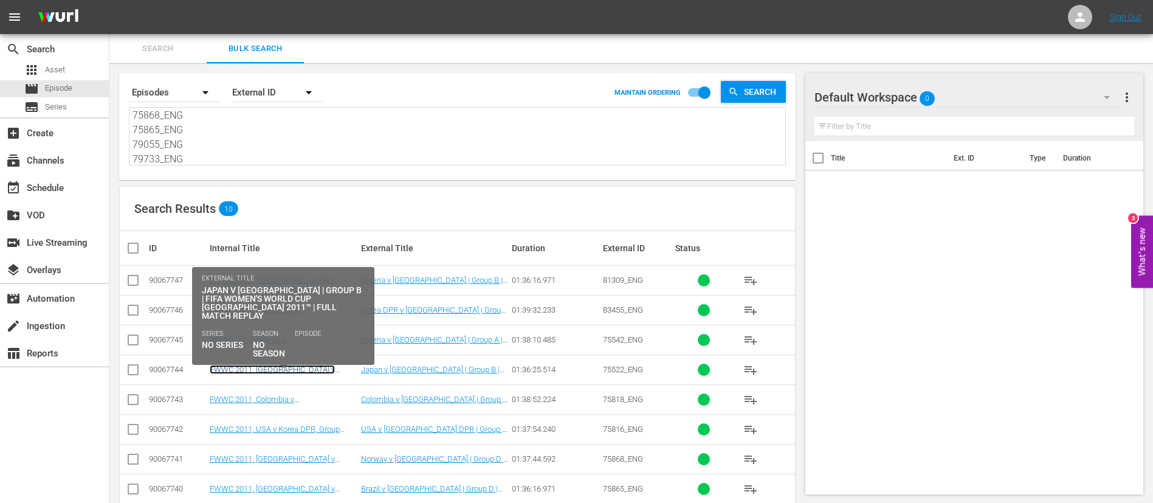
click at [287, 369] on link "FWWC 2011, [GEOGRAPHIC_DATA] v [GEOGRAPHIC_DATA], Group Stage - FMR (EN)" at bounding box center [281, 378] width 142 height 27
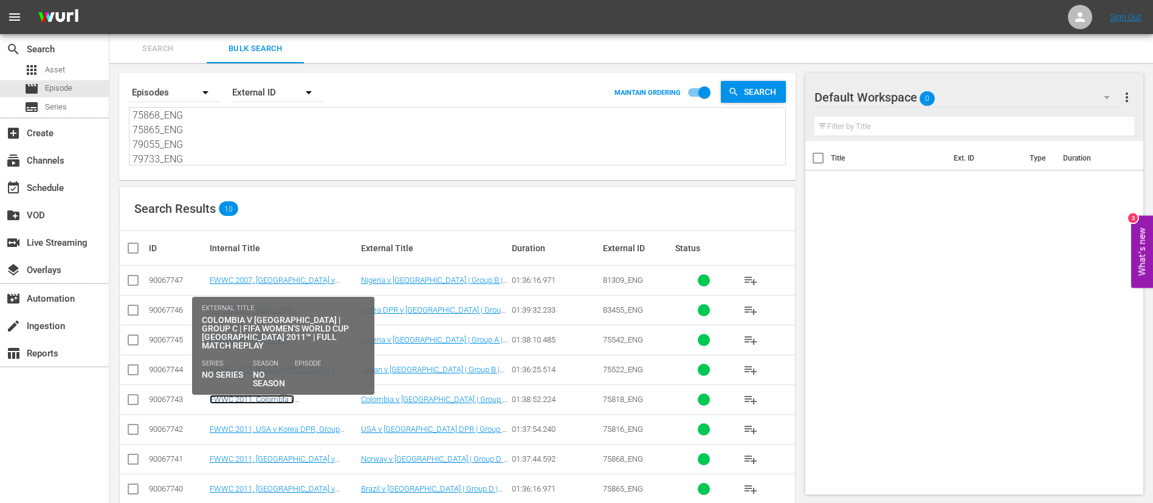
click at [292, 397] on link "FWWC 2011, Colombia v [GEOGRAPHIC_DATA], Group Stage - FMR (EN)" at bounding box center [281, 407] width 142 height 27
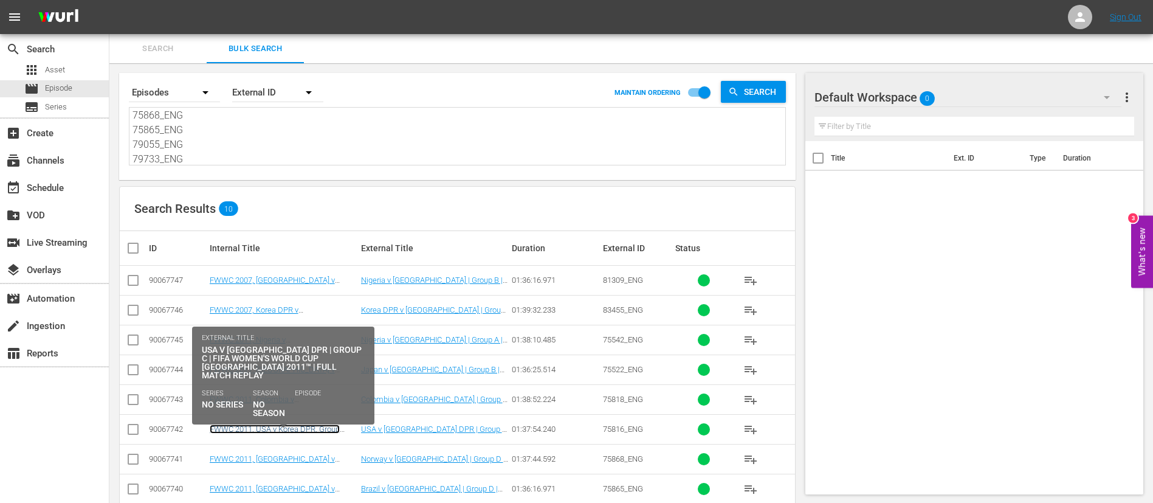
click at [289, 427] on link "FWWC 2011, USA v Korea DPR, Group Stage - FMR (EN)" at bounding box center [275, 433] width 130 height 18
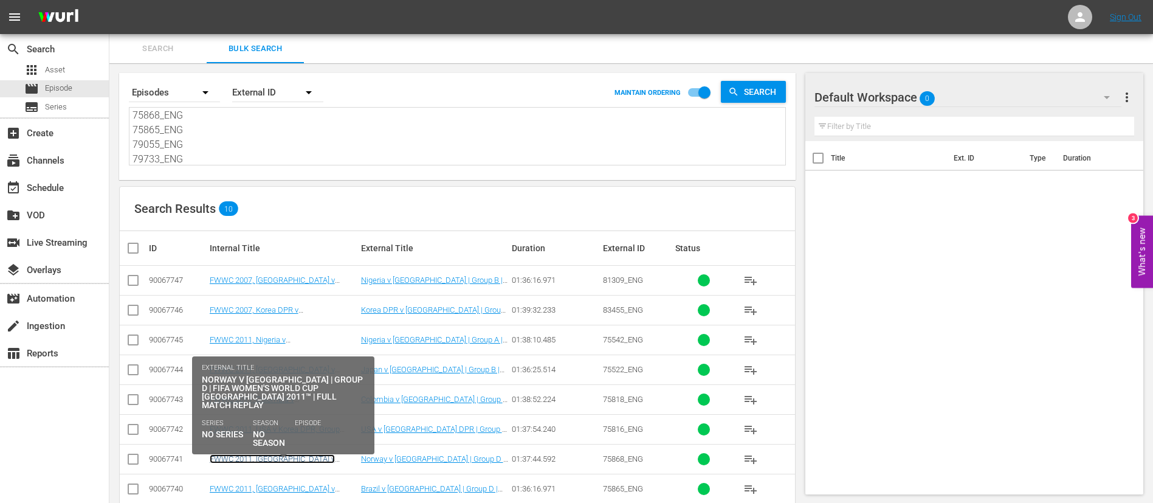
click at [285, 454] on link "FWWC 2011, [GEOGRAPHIC_DATA] v [GEOGRAPHIC_DATA], Group Stage - FMR (EN)" at bounding box center [281, 467] width 142 height 27
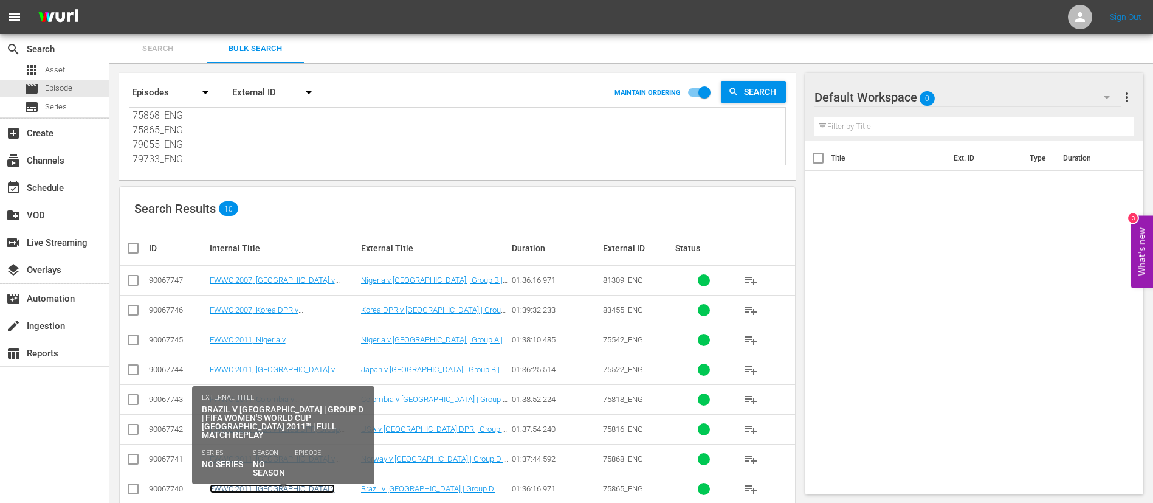
click at [294, 487] on link "FWWC 2011, [GEOGRAPHIC_DATA] v [GEOGRAPHIC_DATA], Group Stage - FMR (EN)" at bounding box center [281, 497] width 142 height 27
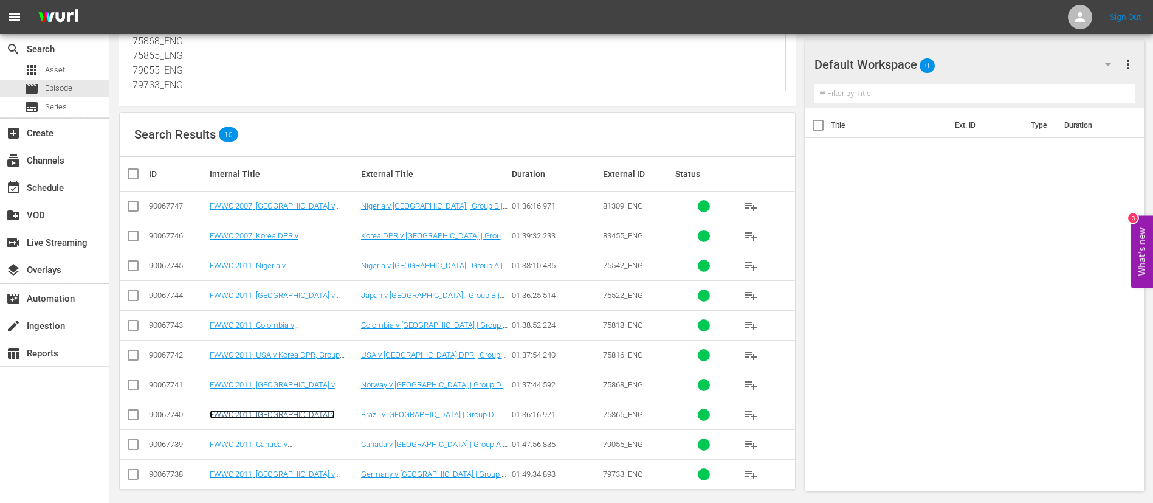
scroll to position [83, 0]
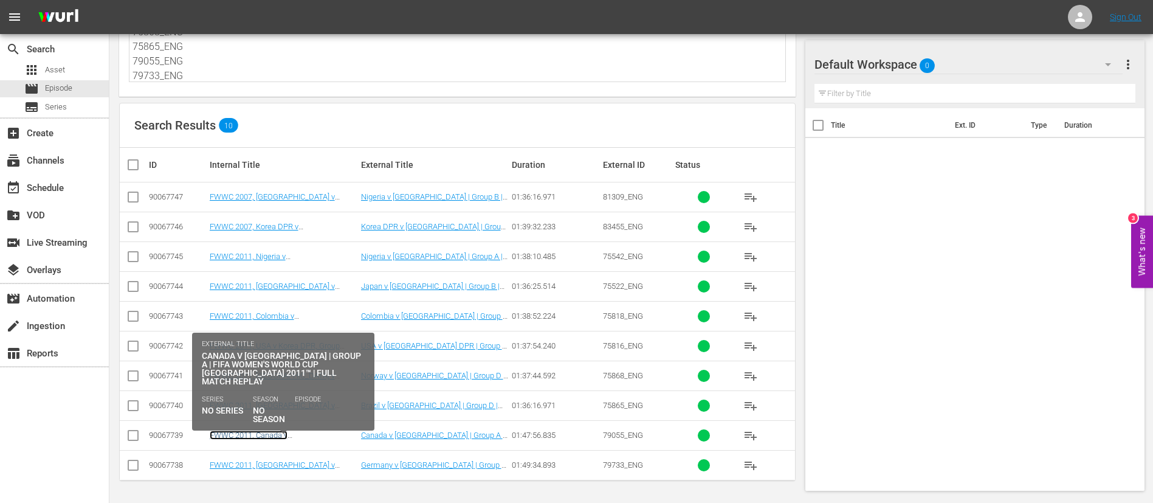
click at [299, 436] on link "FWWC 2011, Canada v [GEOGRAPHIC_DATA], Group Stage - FMR (EN)" at bounding box center [281, 443] width 142 height 27
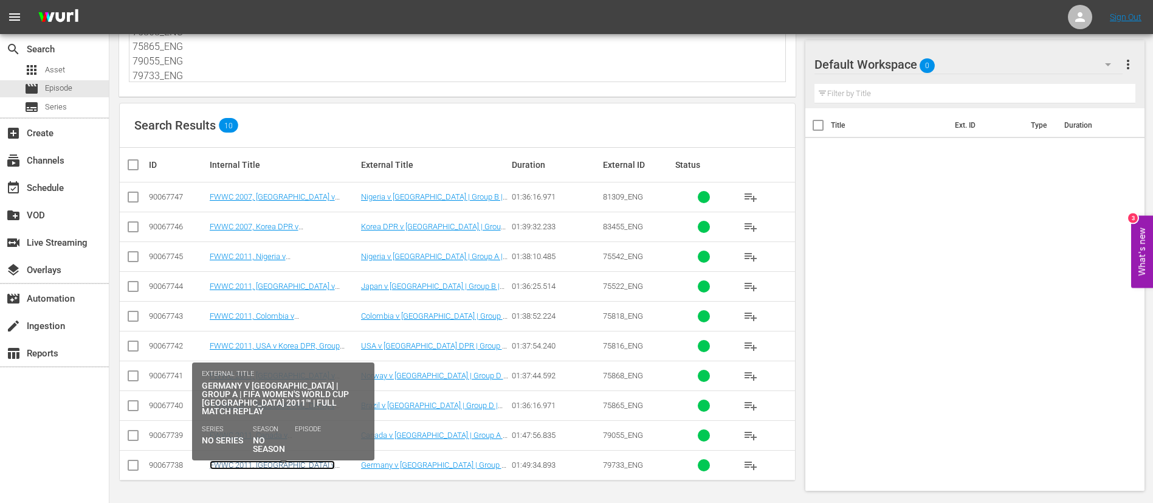
click at [297, 466] on link "FWWC 2011, [GEOGRAPHIC_DATA] v [GEOGRAPHIC_DATA], Group Stage - FMR (EN)" at bounding box center [281, 473] width 142 height 27
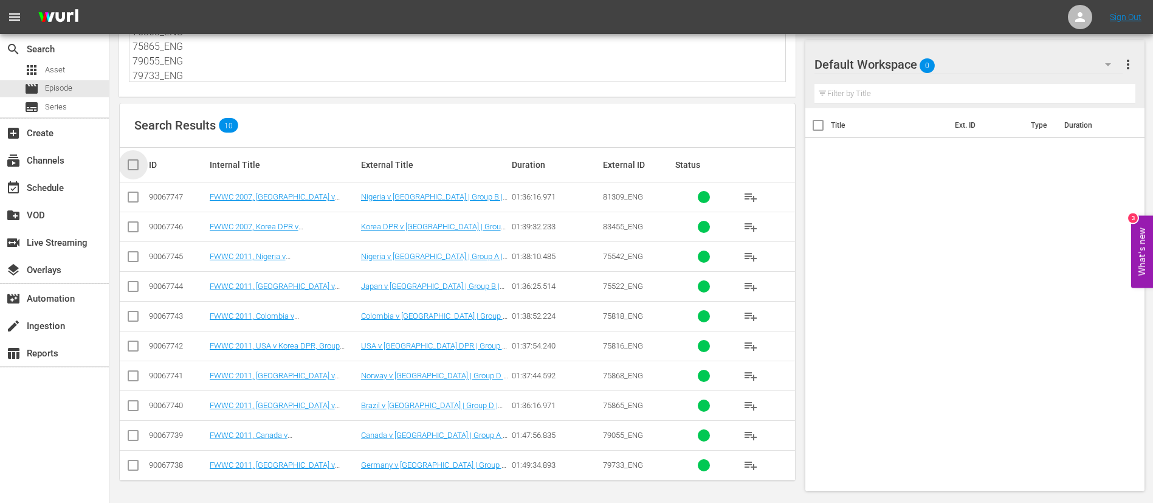
click at [129, 165] on input "checkbox" at bounding box center [138, 164] width 24 height 15
checkbox input "true"
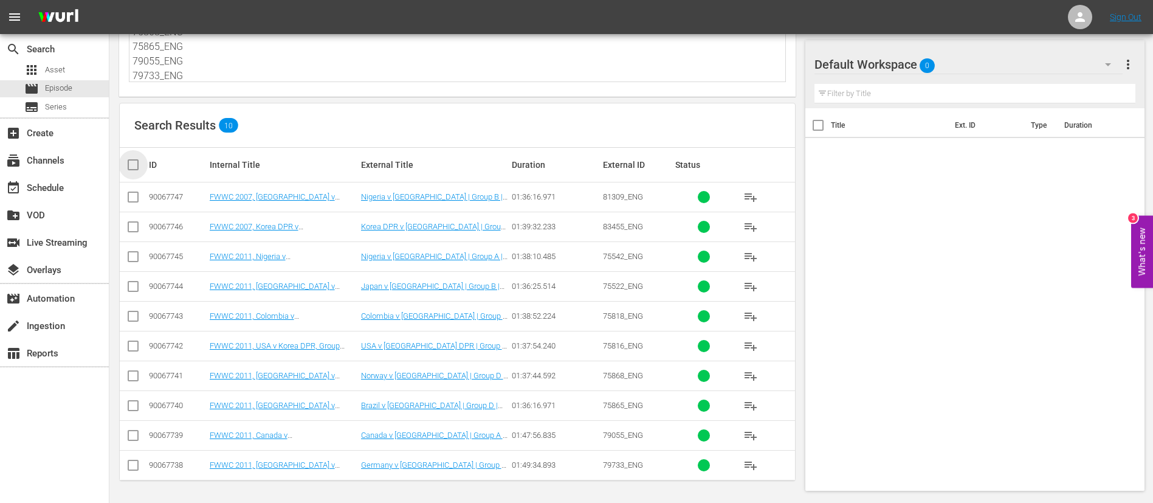
checkbox input "true"
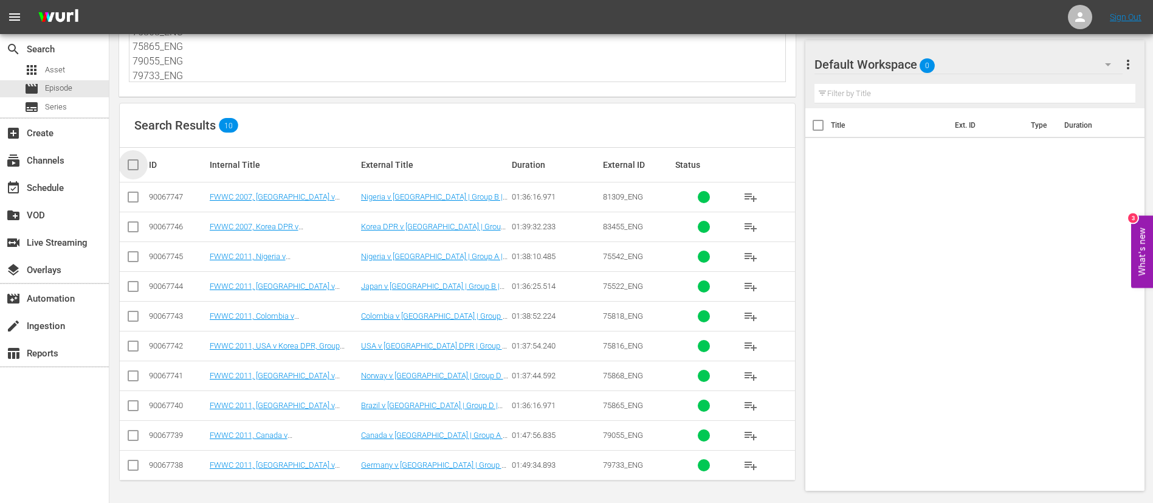
checkbox input "true"
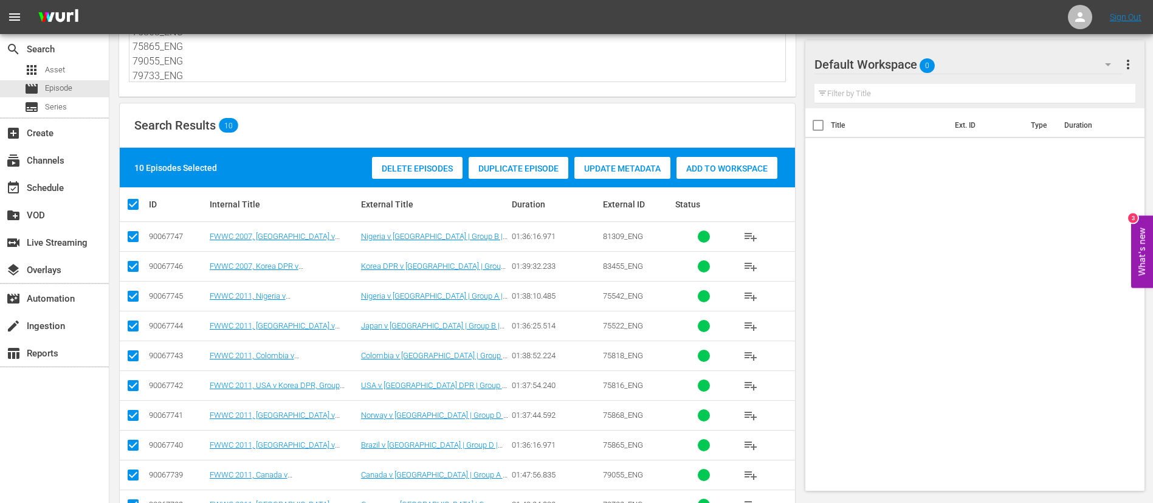
click at [762, 163] on span "Add to Workspace" at bounding box center [726, 168] width 101 height 10
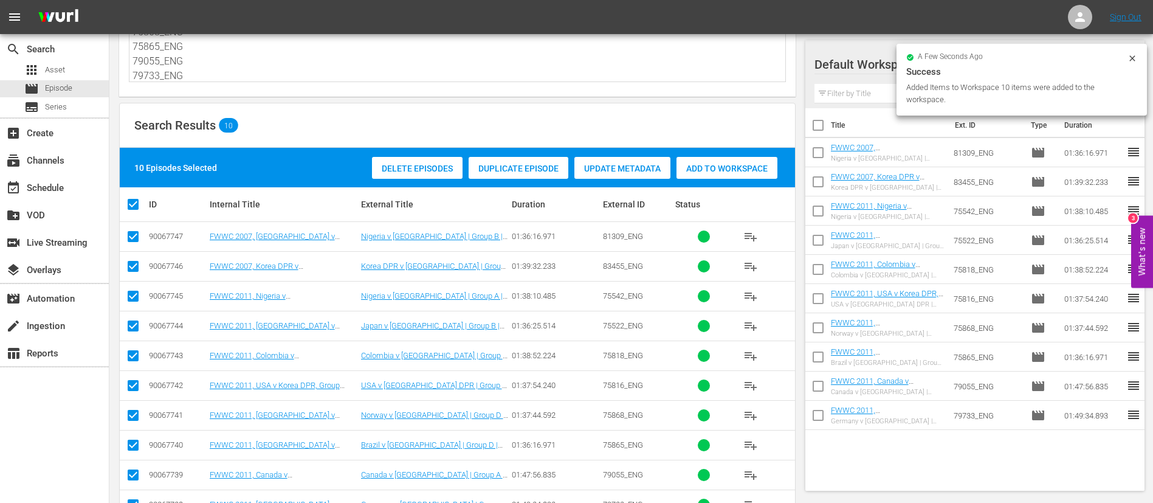
click at [1129, 59] on icon at bounding box center [1132, 58] width 10 height 10
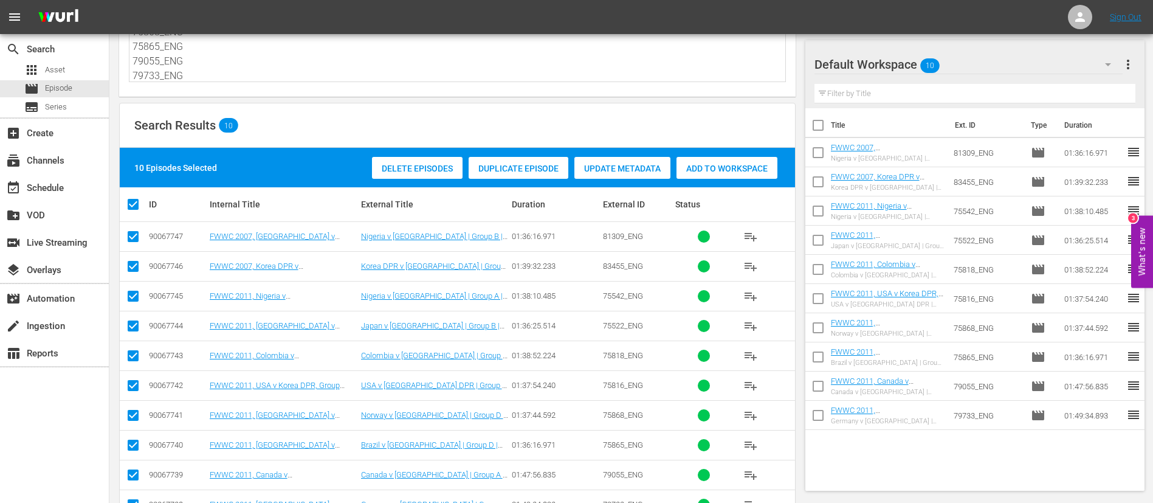
click at [818, 125] on input "checkbox" at bounding box center [818, 128] width 26 height 26
checkbox input "true"
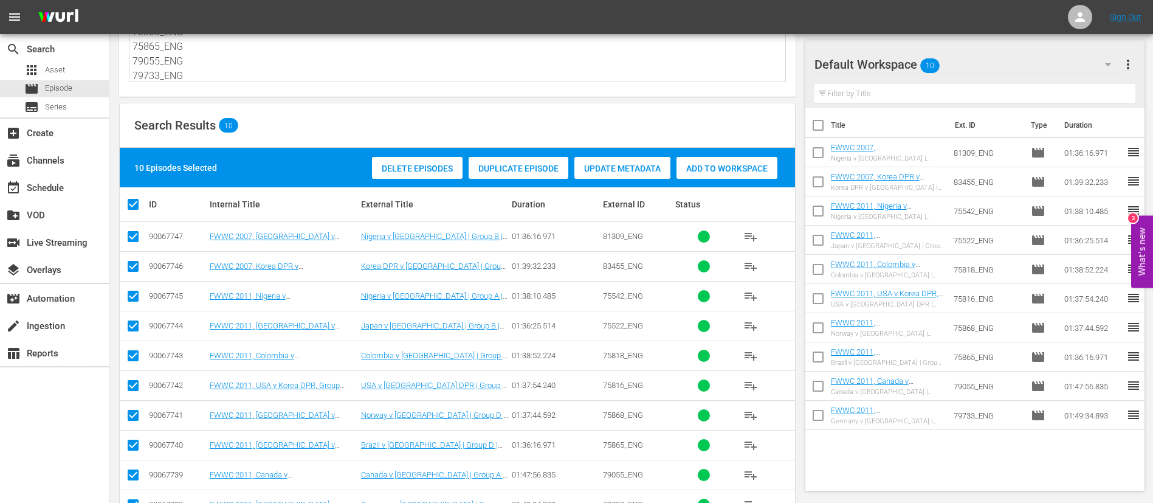
checkbox input "true"
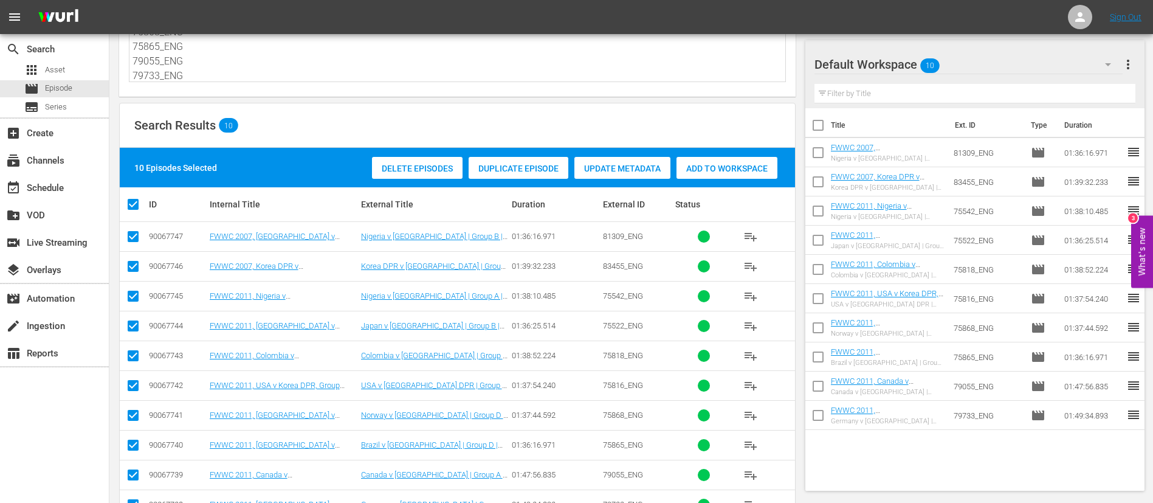
checkbox input "true"
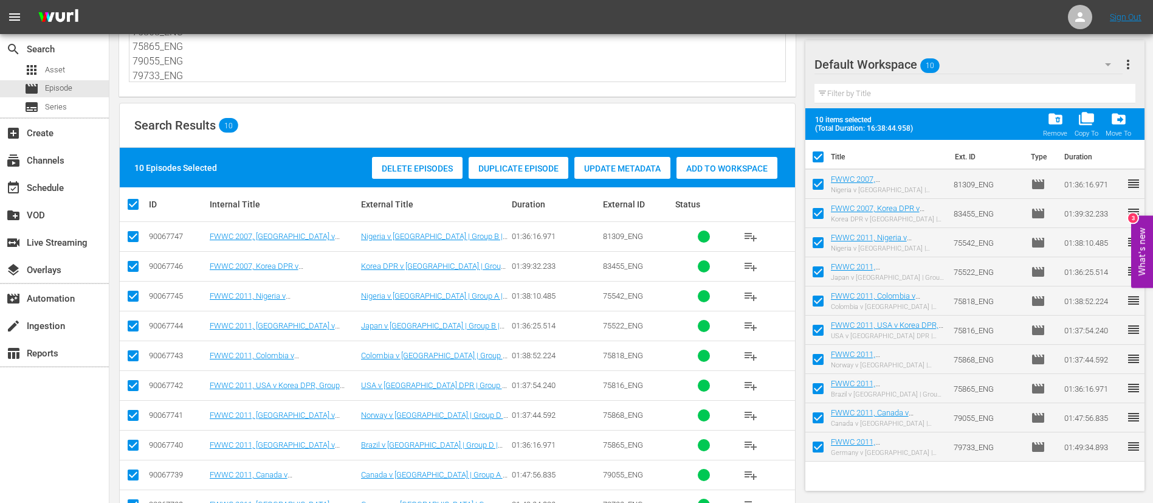
click at [1131, 66] on span "more_vert" at bounding box center [1128, 64] width 15 height 15
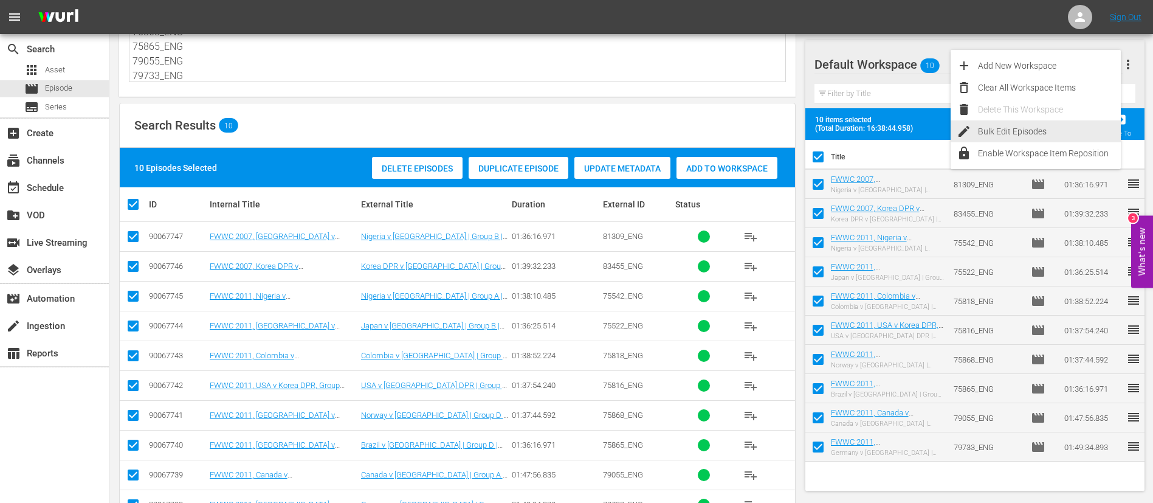
click at [1051, 137] on div "Bulk Edit Episodes" at bounding box center [1049, 131] width 143 height 22
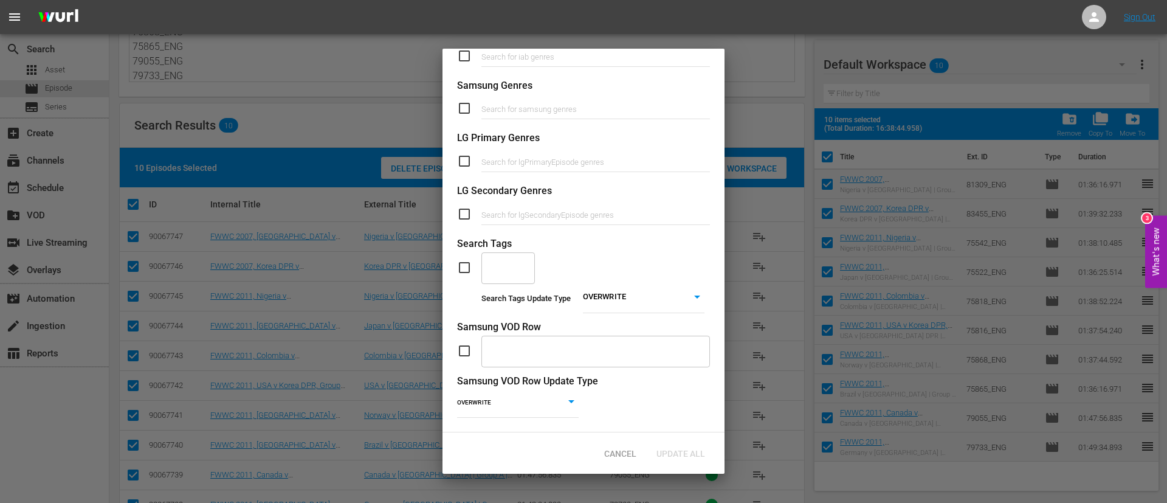
scroll to position [461, 0]
click at [656, 277] on body "menu Sign Out search Search apps Asset movie Episode subtitles Series add_box C…" at bounding box center [583, 168] width 1167 height 503
click at [624, 300] on li "ADD" at bounding box center [635, 300] width 122 height 16
type input "ADD"
click at [518, 263] on div "​" at bounding box center [507, 267] width 53 height 33
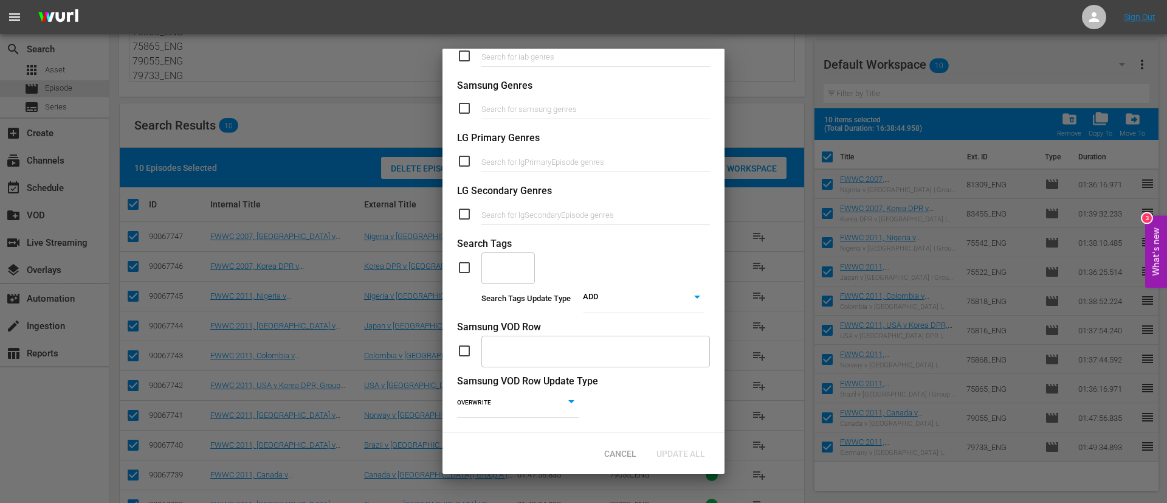
scroll to position [461, 0]
type input "f"
click at [504, 309] on span "TYPE_Full Match Replay" at bounding box center [510, 320] width 38 height 38
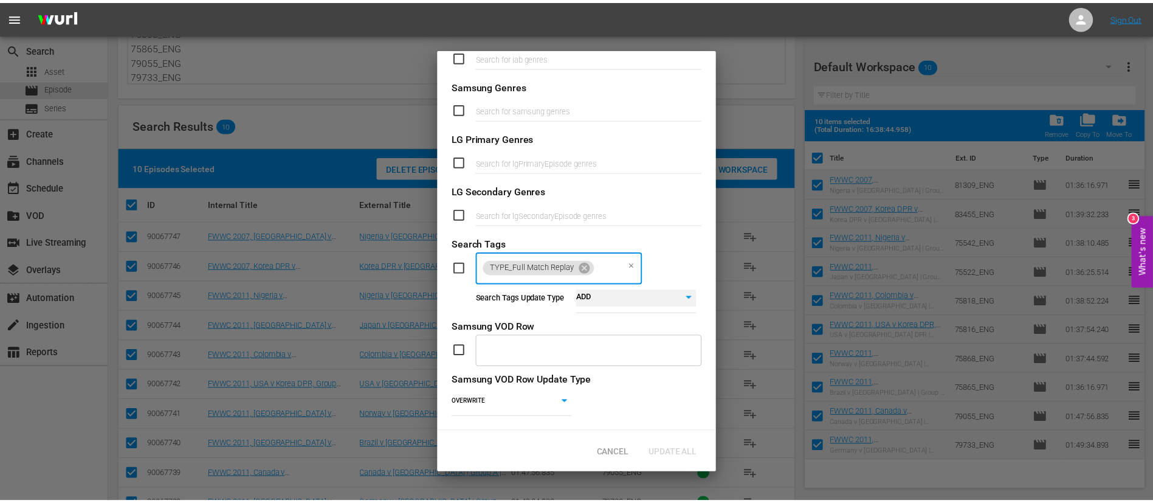
scroll to position [461, 0]
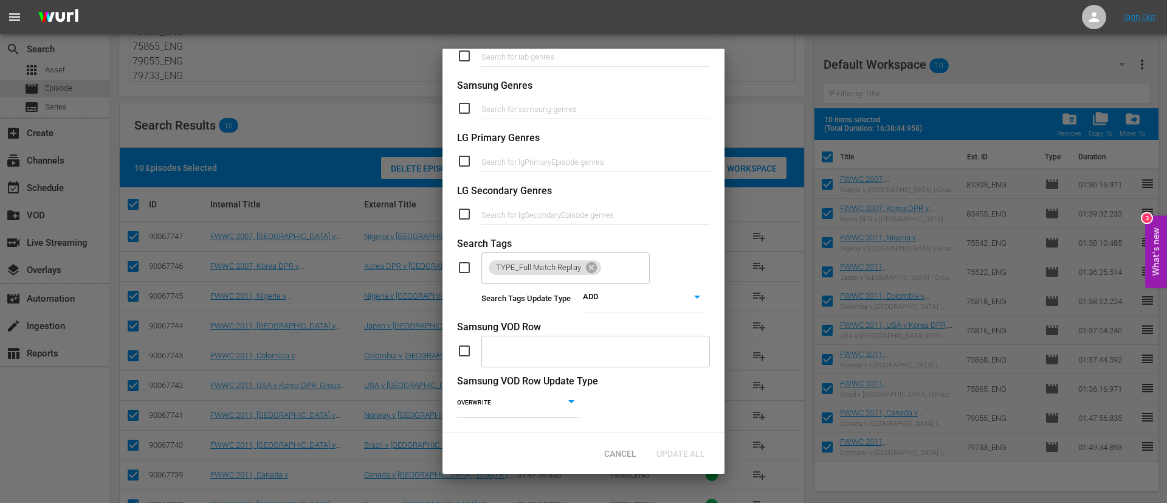
click at [469, 260] on input "checkbox" at bounding box center [469, 267] width 24 height 15
checkbox input "true"
click at [700, 453] on span "Update All" at bounding box center [681, 453] width 68 height 10
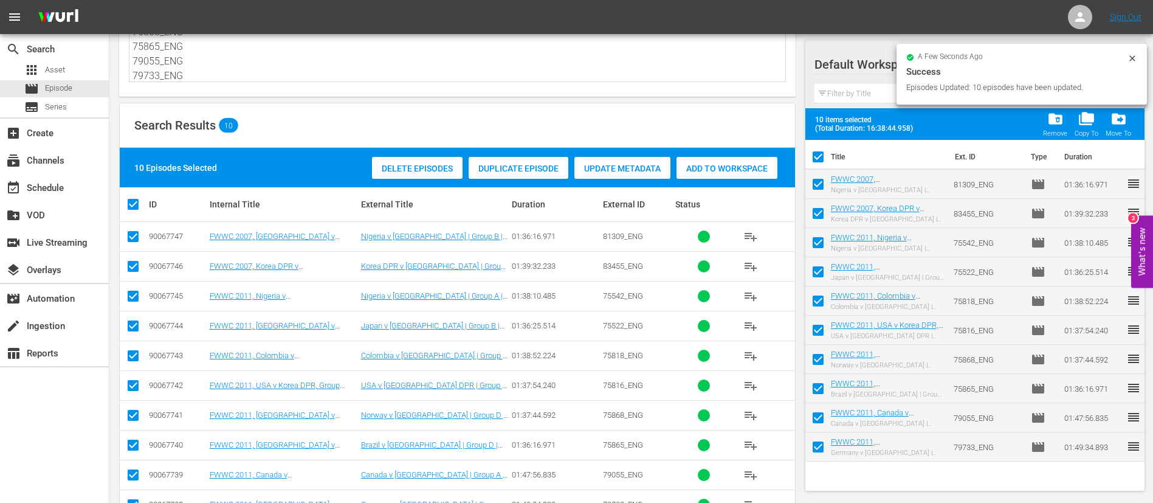
click at [1130, 61] on icon at bounding box center [1132, 58] width 10 height 10
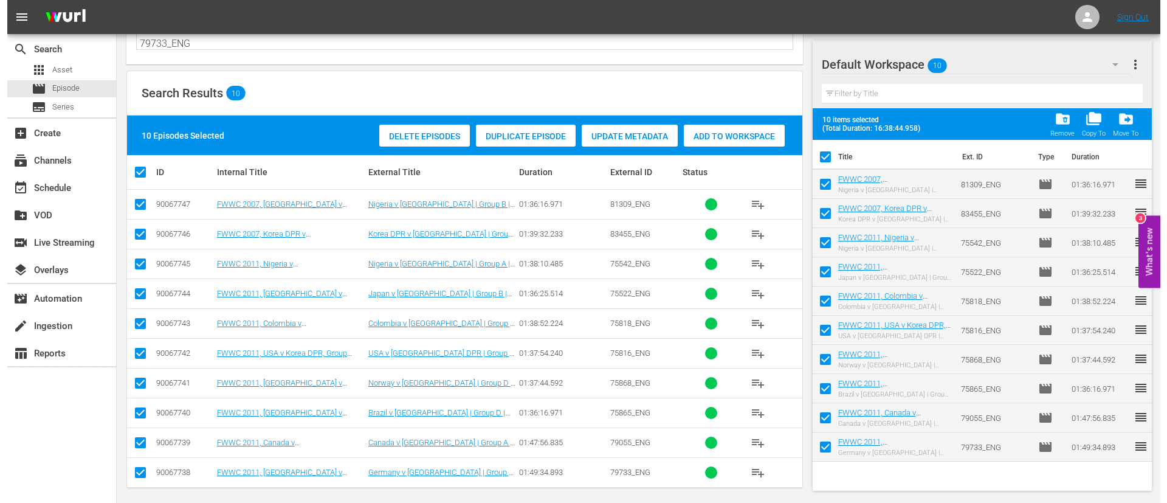
scroll to position [123, 0]
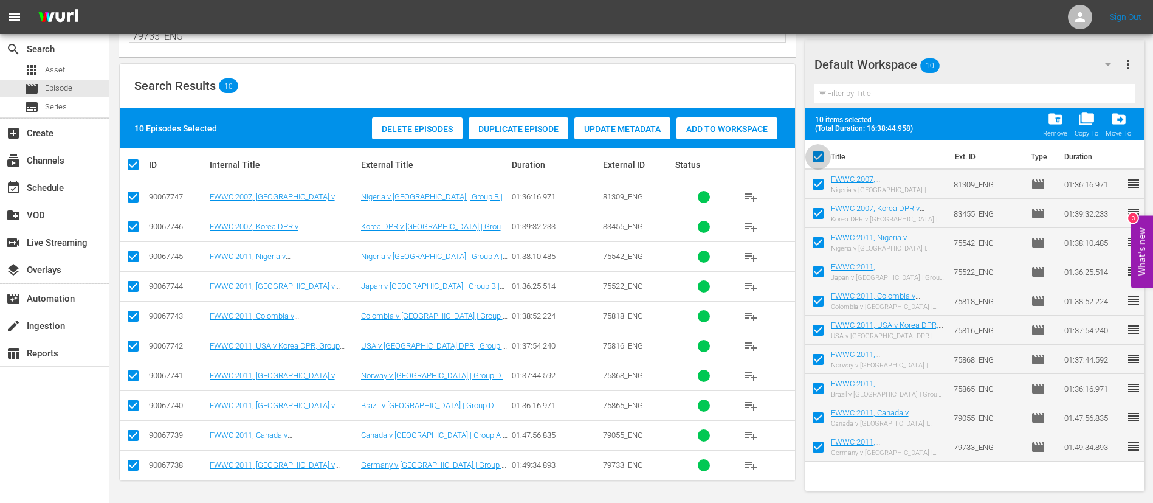
click at [813, 160] on input "checkbox" at bounding box center [818, 159] width 26 height 26
checkbox input "false"
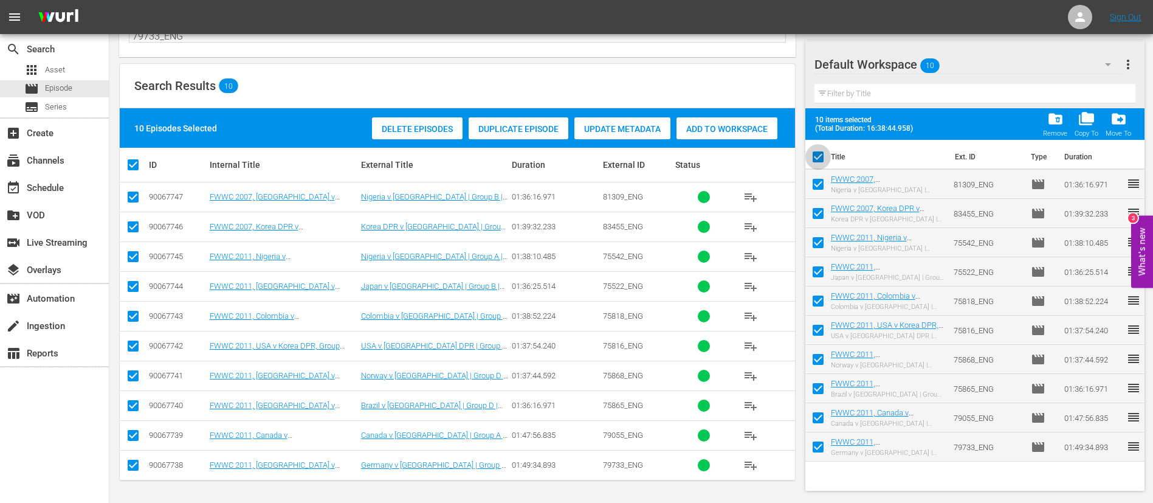
checkbox input "false"
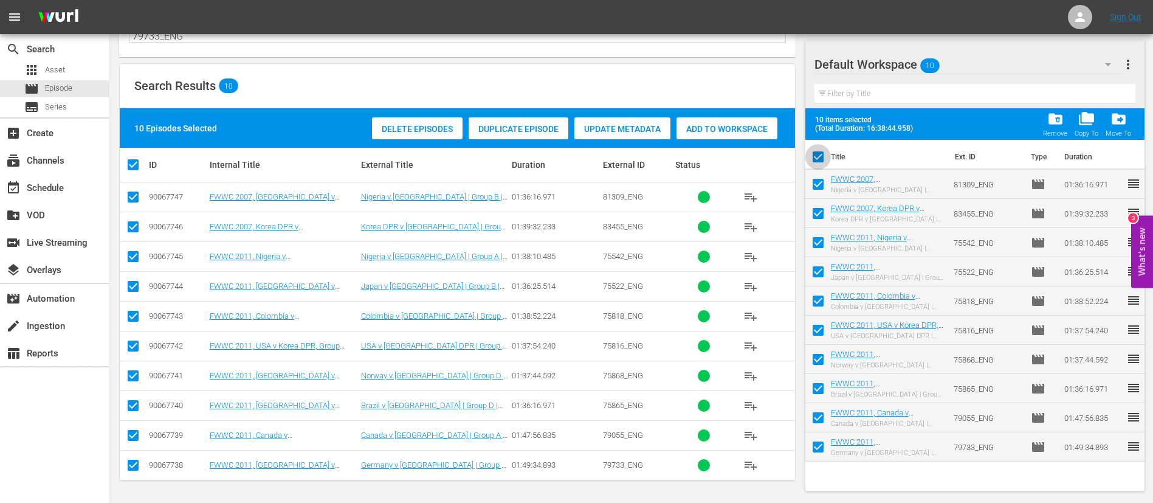
checkbox input "false"
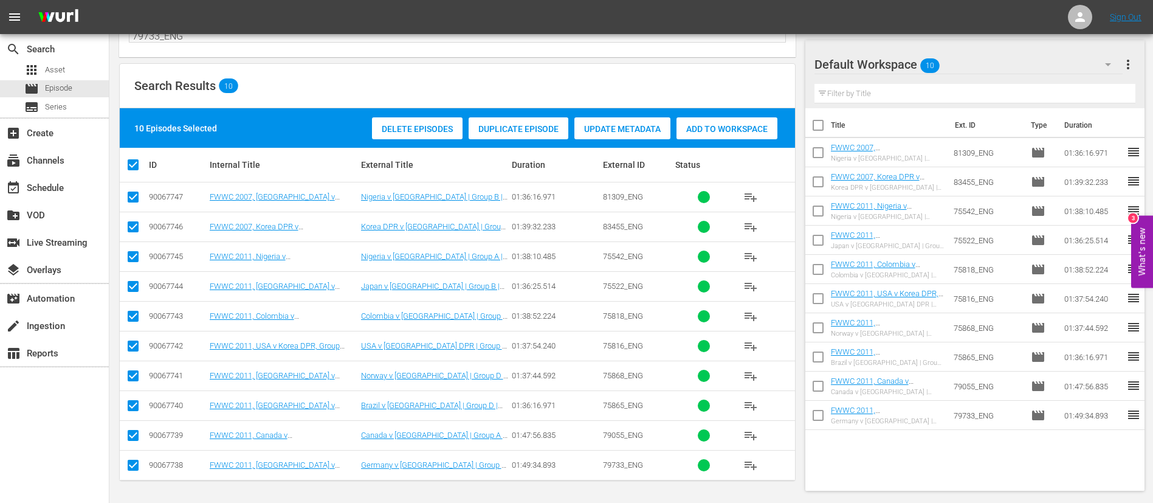
click at [819, 298] on input "checkbox" at bounding box center [818, 301] width 26 height 26
checkbox input "true"
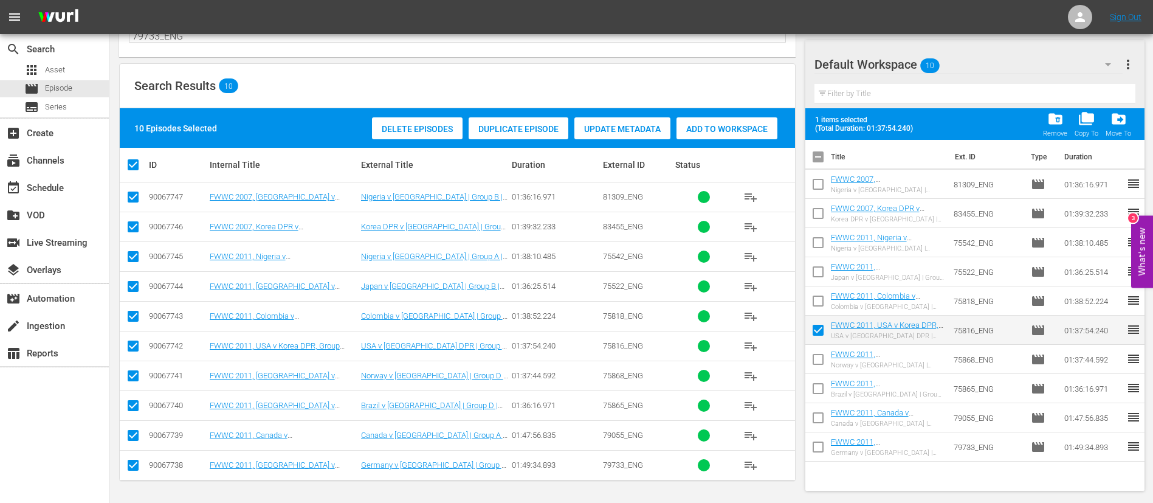
click at [822, 421] on input "checkbox" at bounding box center [818, 420] width 26 height 26
checkbox input "true"
click at [1134, 66] on span "more_vert" at bounding box center [1128, 64] width 15 height 15
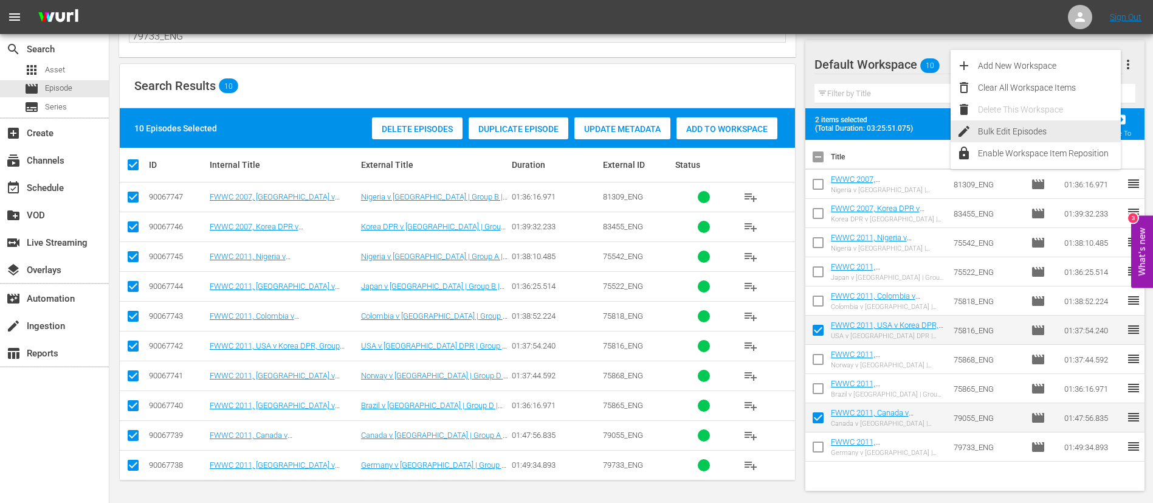
click at [1051, 128] on div "Bulk Edit Episodes" at bounding box center [1049, 131] width 143 height 22
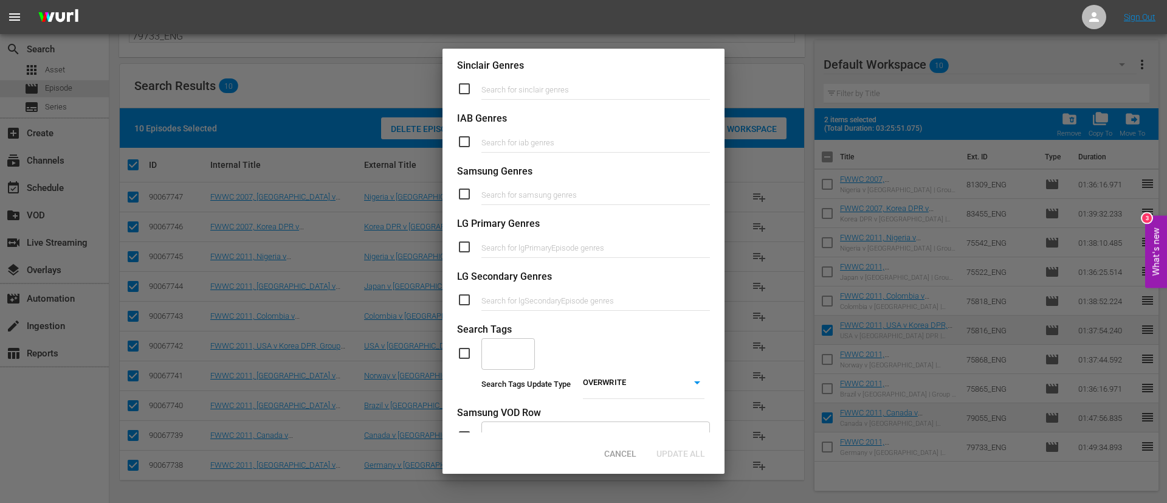
scroll to position [461, 0]
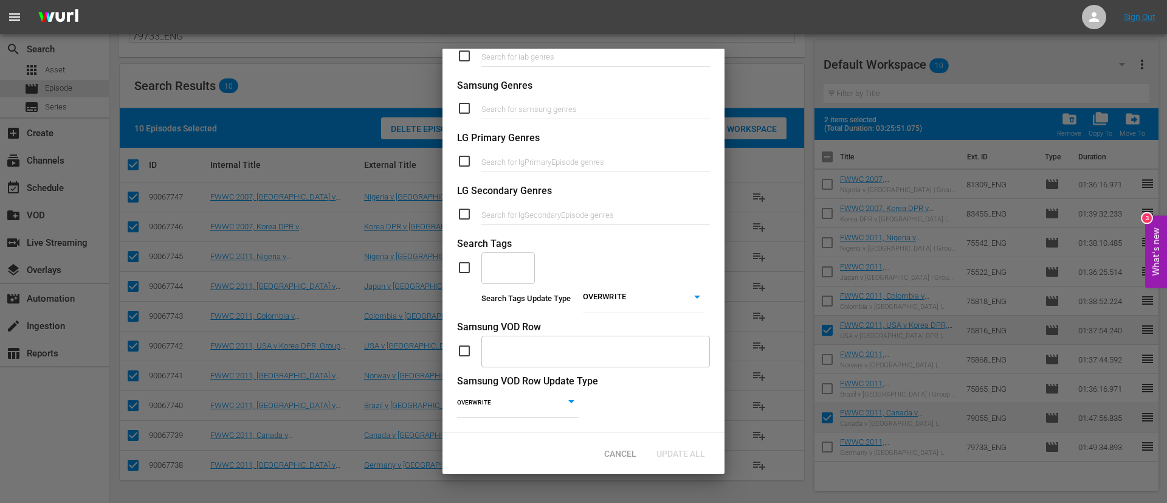
click at [469, 260] on input "checkbox" at bounding box center [469, 267] width 24 height 15
checkbox input "true"
click at [510, 256] on input "text" at bounding box center [499, 267] width 24 height 22
type input "content"
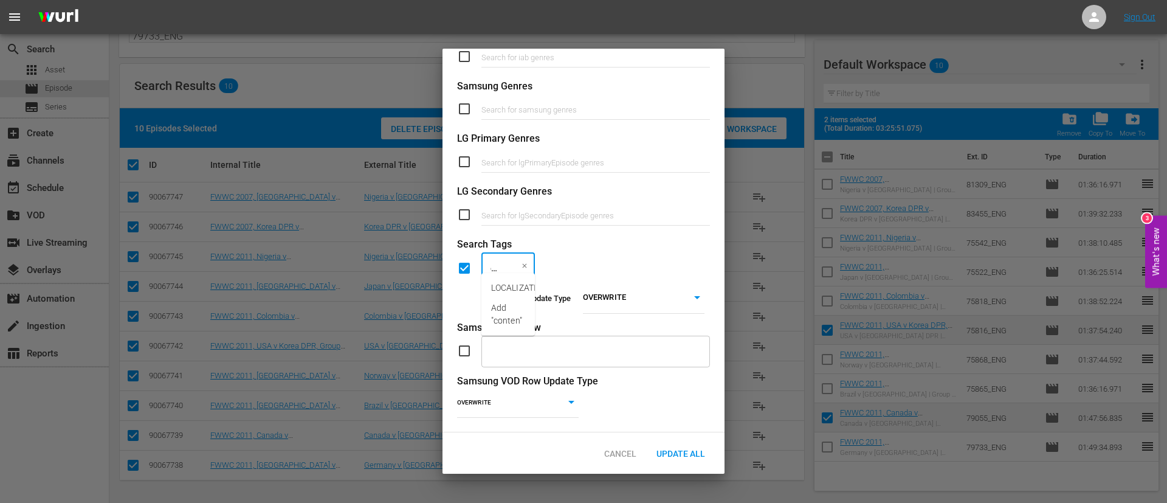
scroll to position [0, 12]
click at [519, 283] on span "LOCALIZATION_Content" at bounding box center [536, 287] width 91 height 13
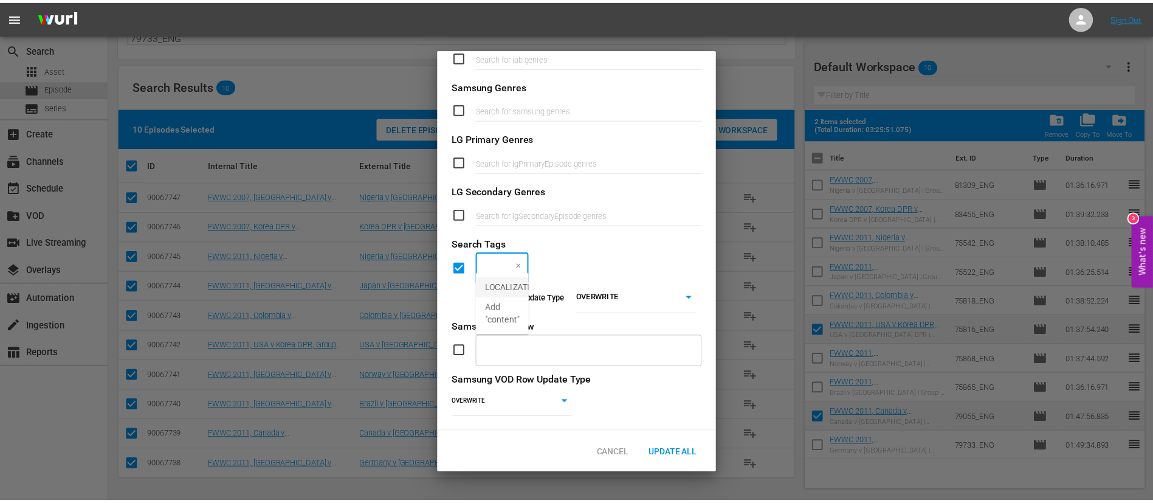
scroll to position [0, 0]
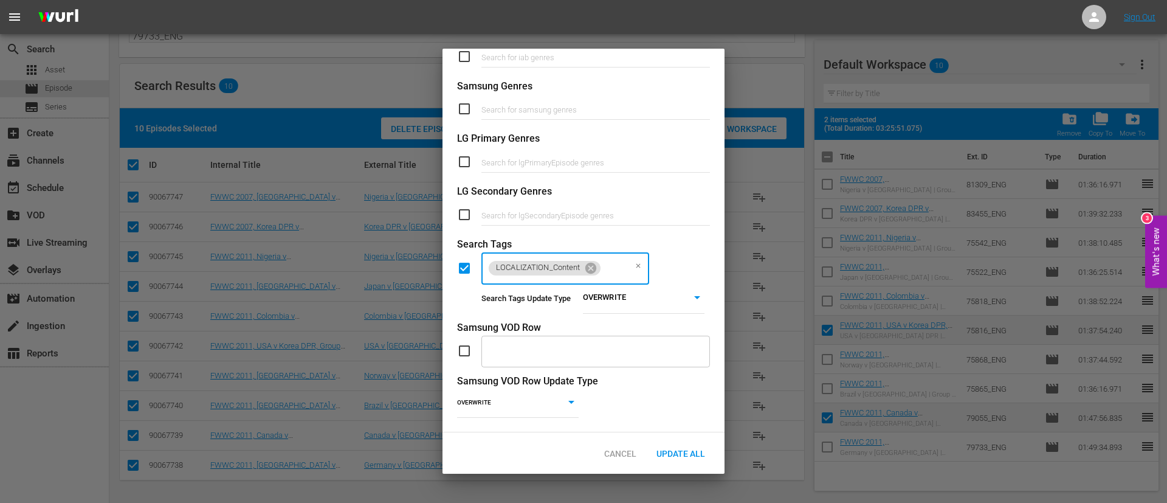
click at [653, 288] on body "menu Sign Out search Search apps Asset movie Episode subtitles Series add_box C…" at bounding box center [583, 128] width 1167 height 503
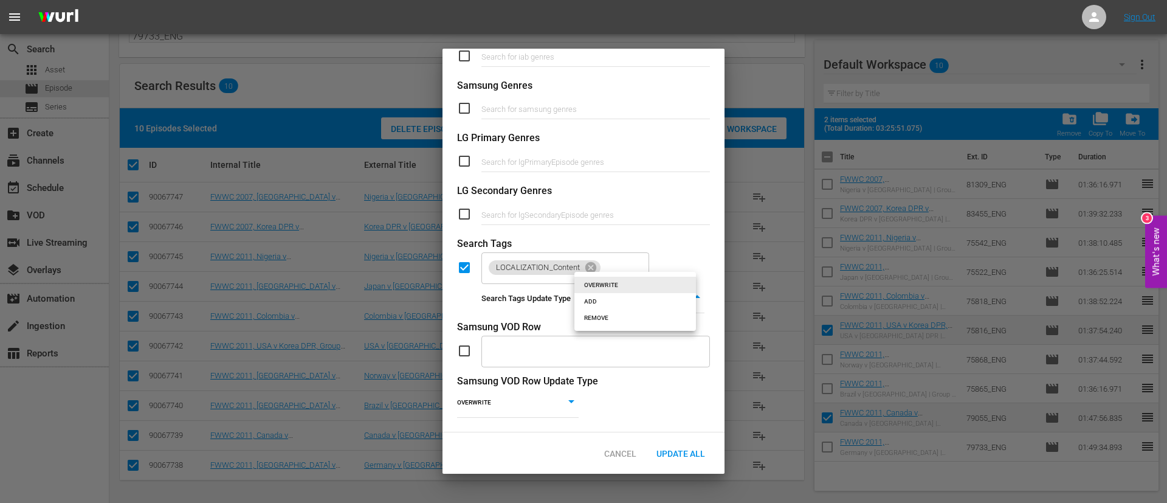
click at [639, 299] on li "ADD" at bounding box center [635, 301] width 122 height 16
type input "ADD"
click at [659, 460] on div "Update All" at bounding box center [681, 453] width 68 height 22
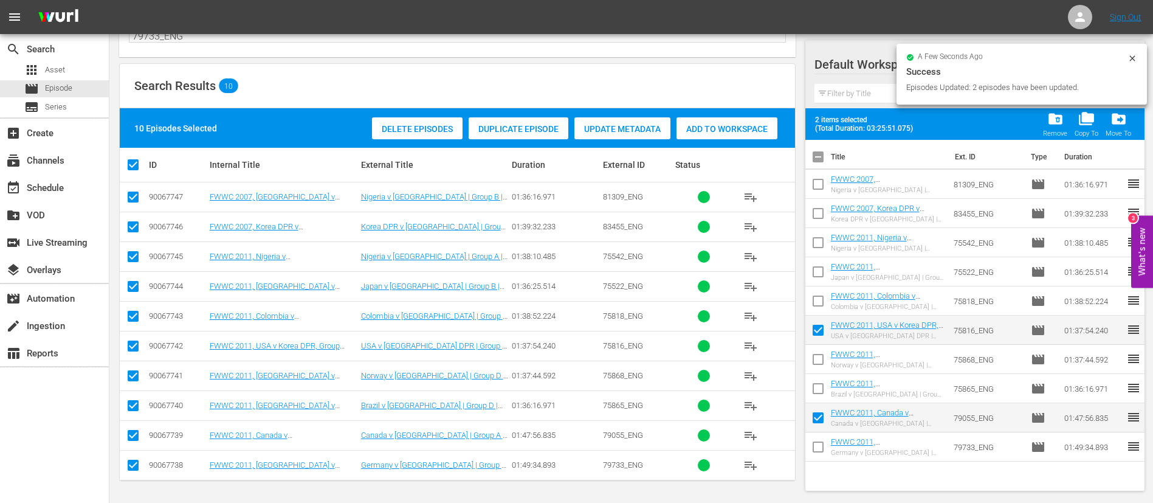
click at [1135, 54] on icon at bounding box center [1132, 58] width 10 height 10
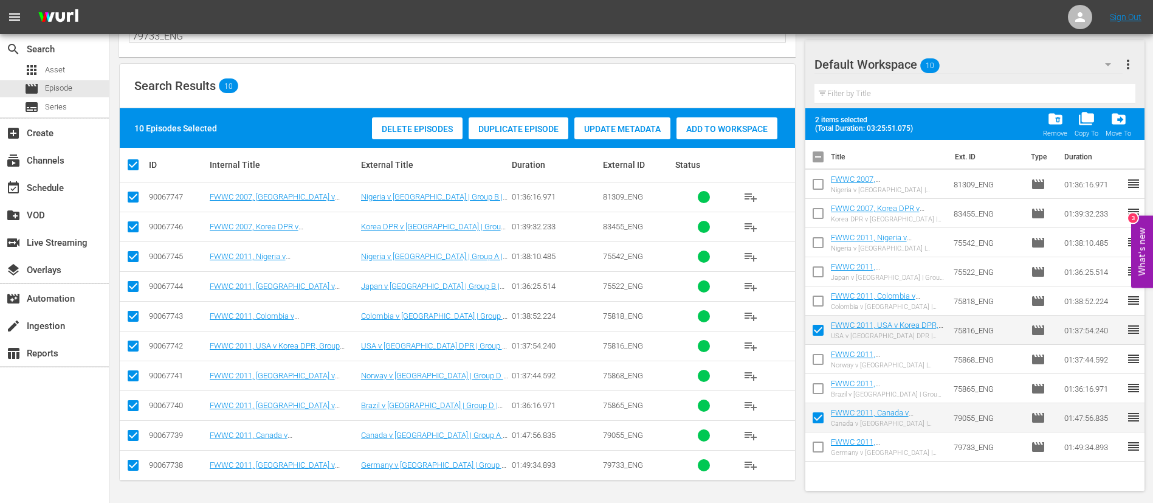
click at [816, 160] on input "checkbox" at bounding box center [818, 159] width 26 height 26
checkbox input "true"
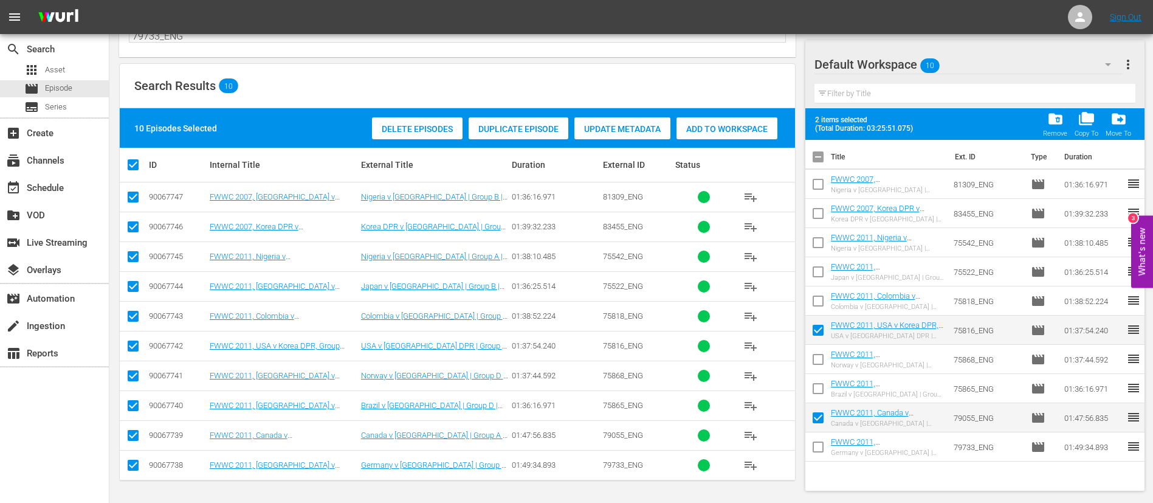
checkbox input "true"
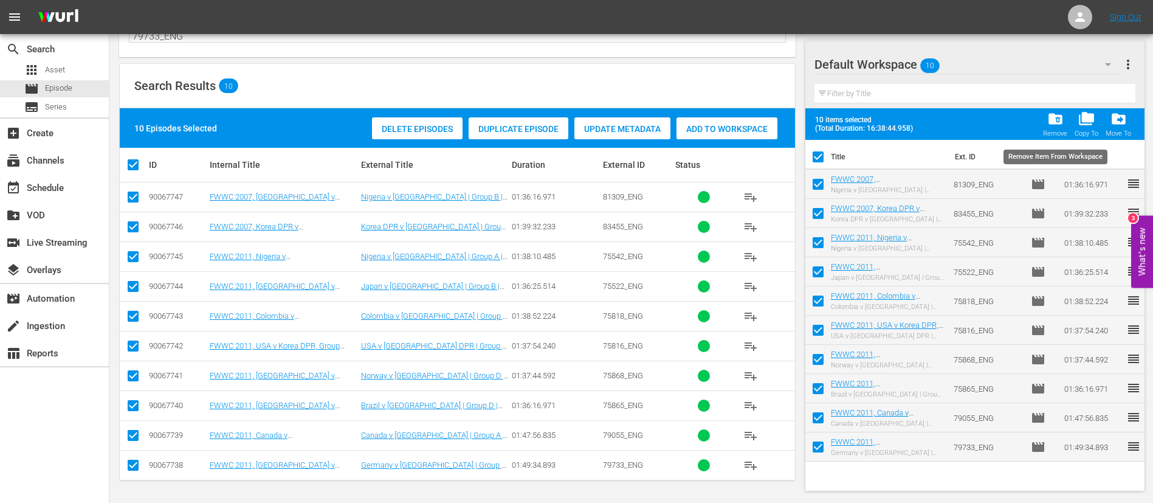
click at [1053, 129] on div "Remove" at bounding box center [1055, 133] width 24 height 8
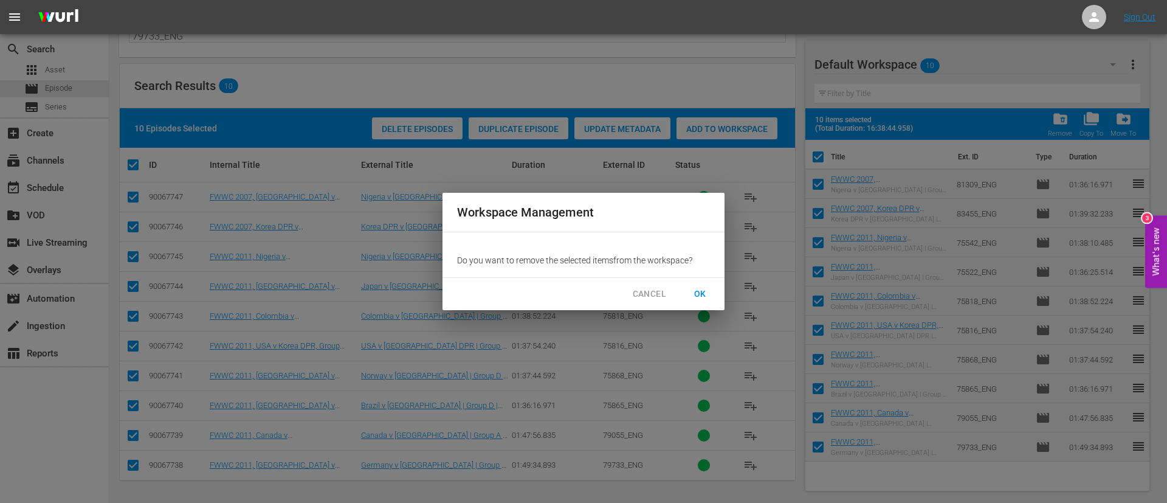
click at [706, 292] on span "OK" at bounding box center [699, 293] width 19 height 15
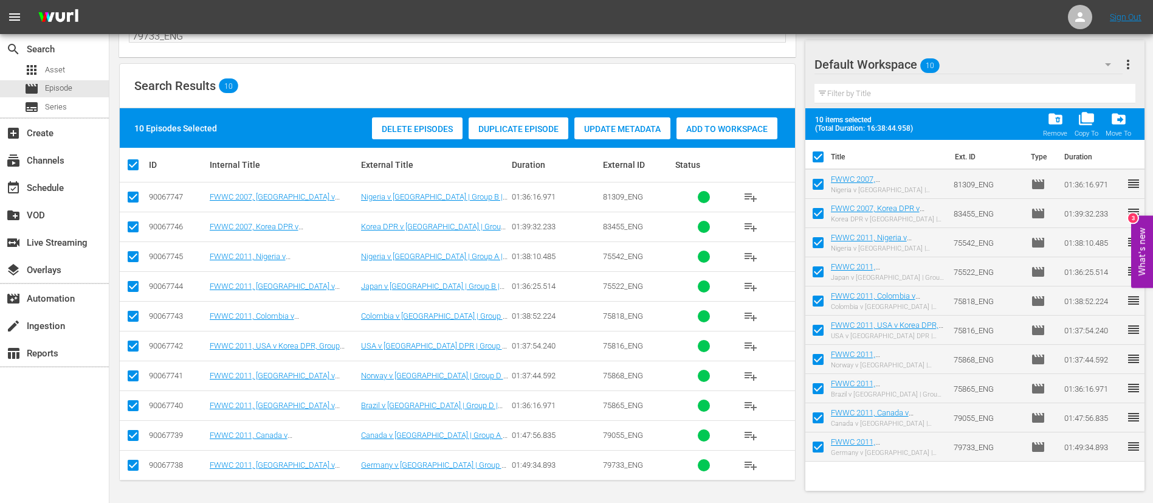
checkbox input "false"
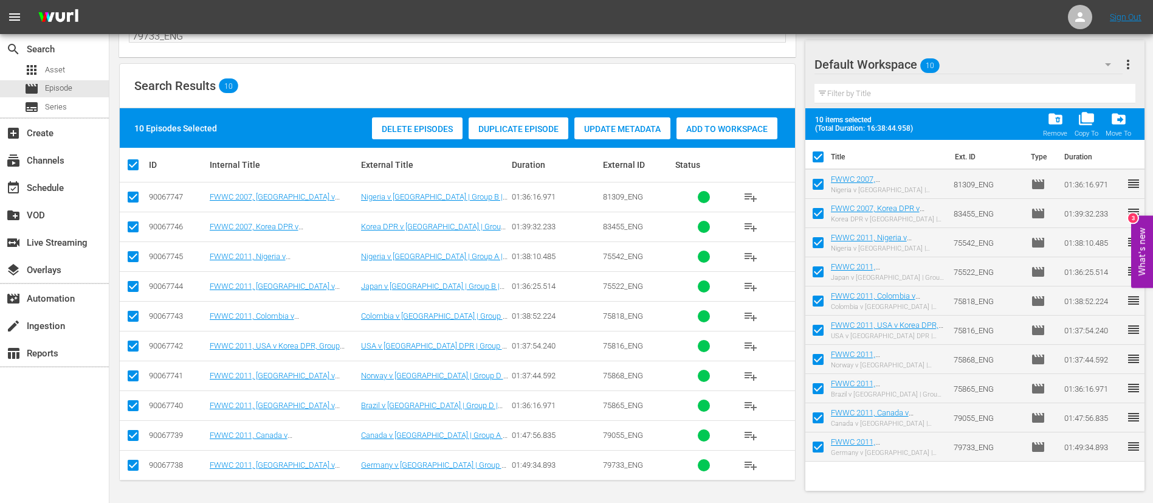
checkbox input "false"
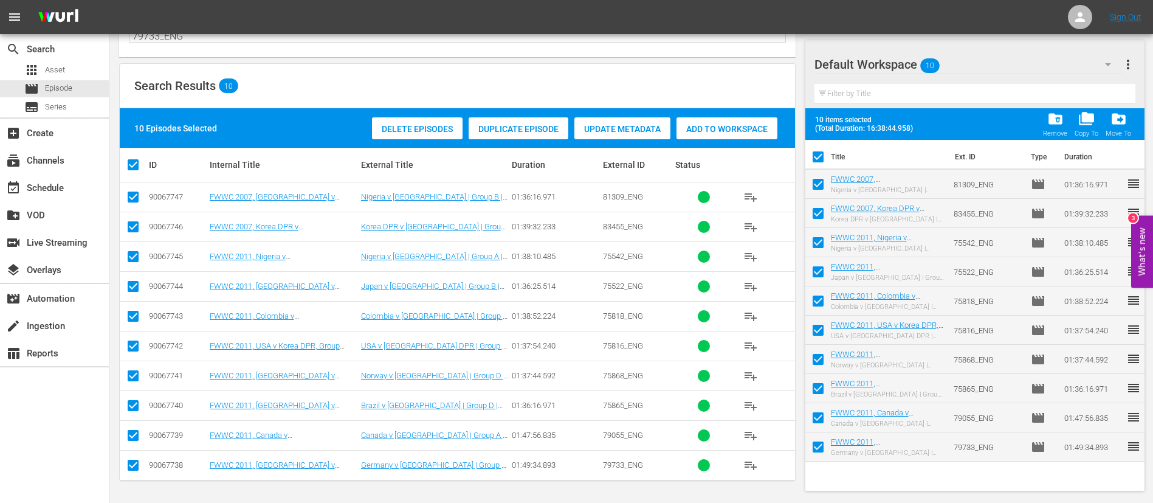
checkbox input "false"
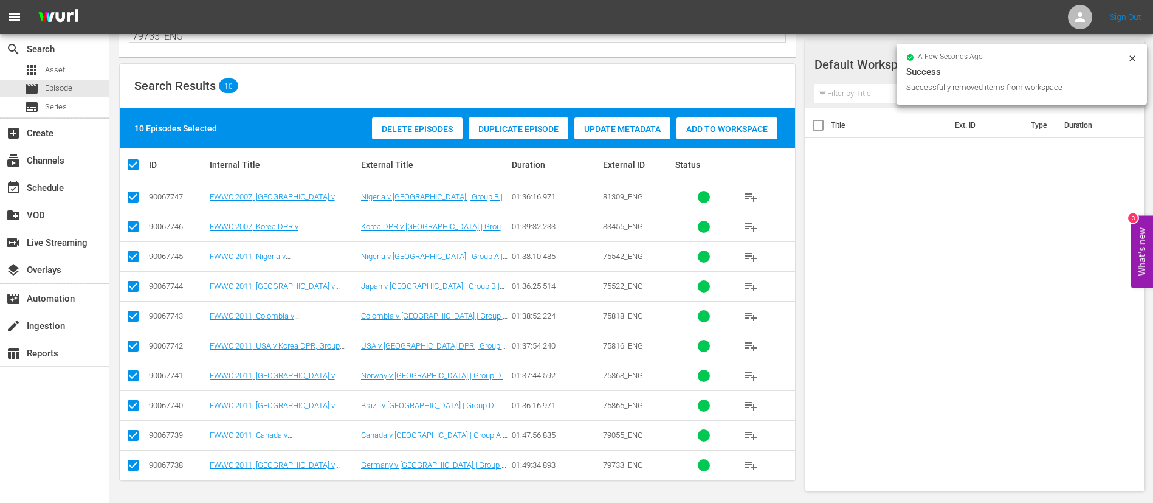
click at [140, 163] on input "checkbox" at bounding box center [138, 164] width 24 height 15
checkbox input "false"
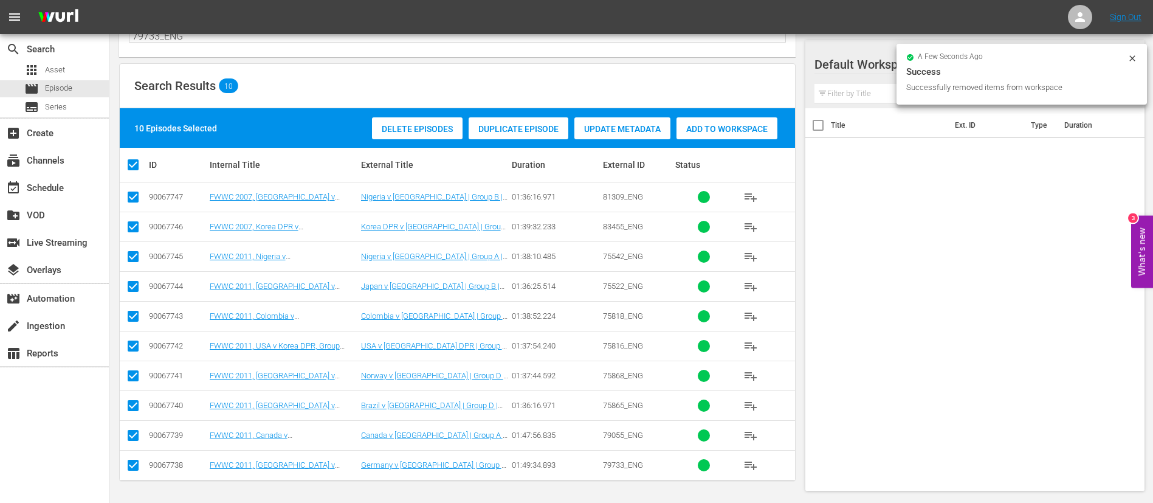
checkbox input "false"
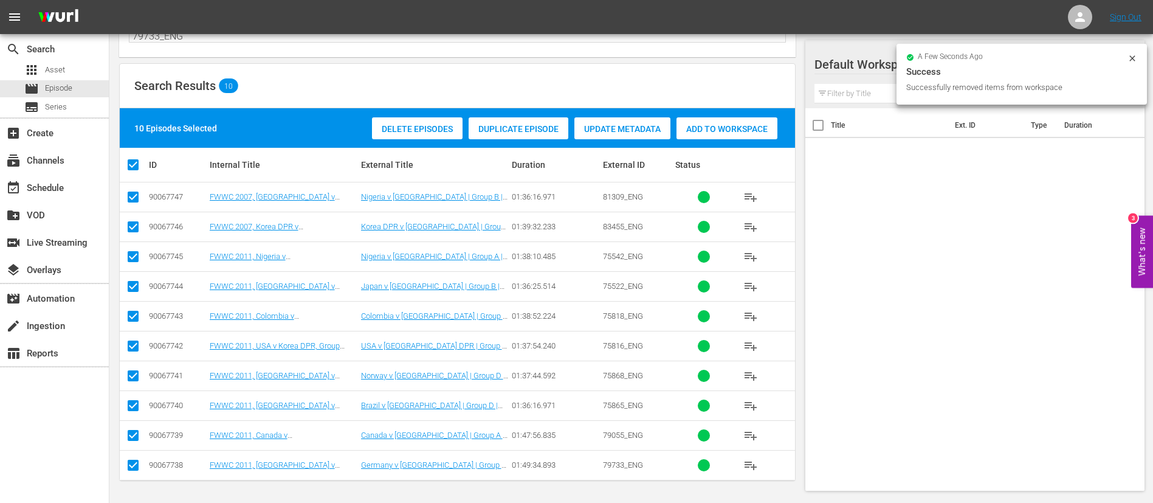
checkbox input "false"
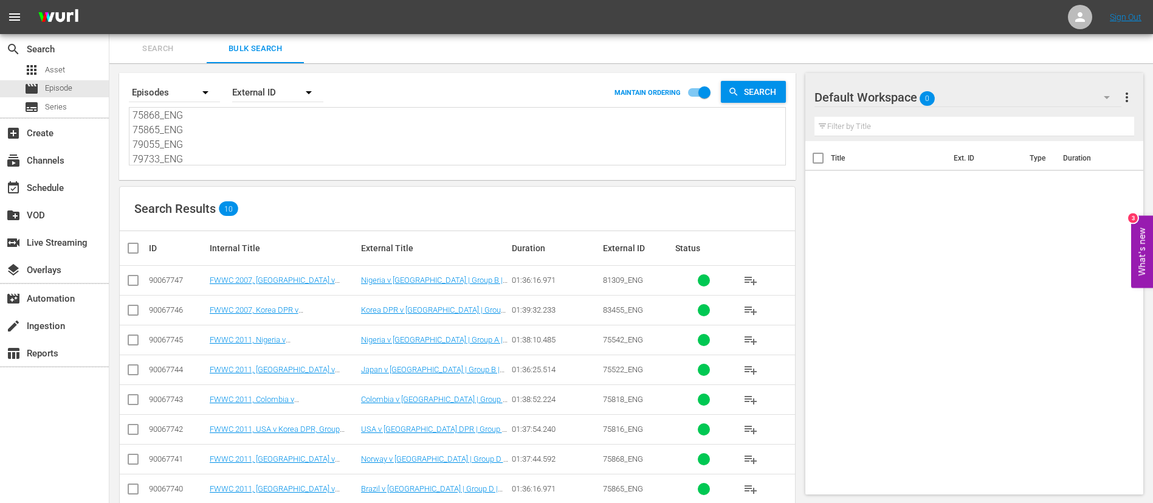
click at [216, 154] on textarea "81309_ENG 83455_ENG 75542_ENG 75522_ENG 75818_ENG 75816_ENG 75868_ENG 75865_ENG…" at bounding box center [458, 136] width 653 height 55
type textarea "81309_ENG 83455_ENG 75542_ENG 75522_ENG 75818_ENG 75816_ENG 75868_ENG 75865_ENG…"
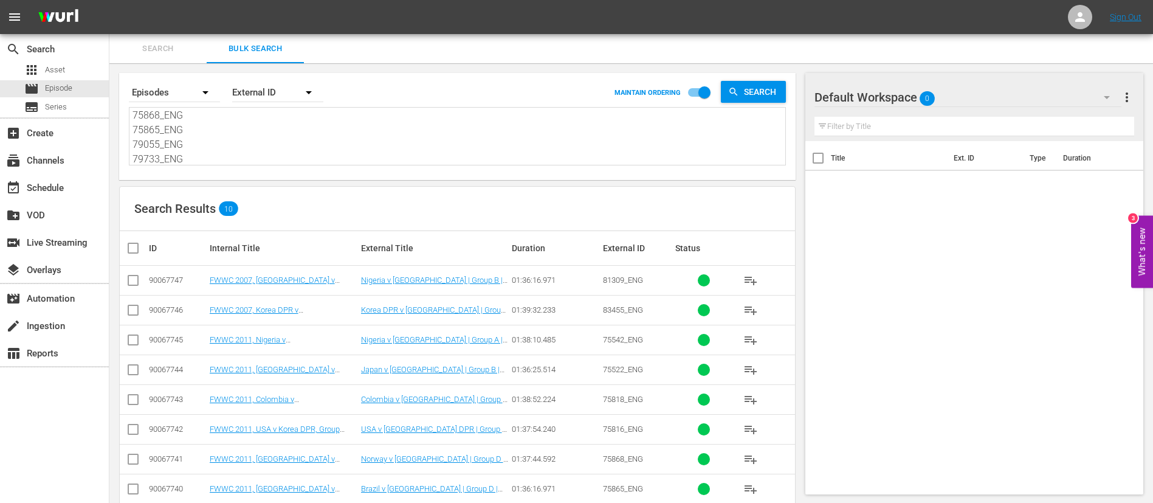
type textarea "81309_ENG 83455_ENG 75542_ENG 75522_ENG 75818_ENG 75816_ENG 75868_ENG 75865_ENG…"
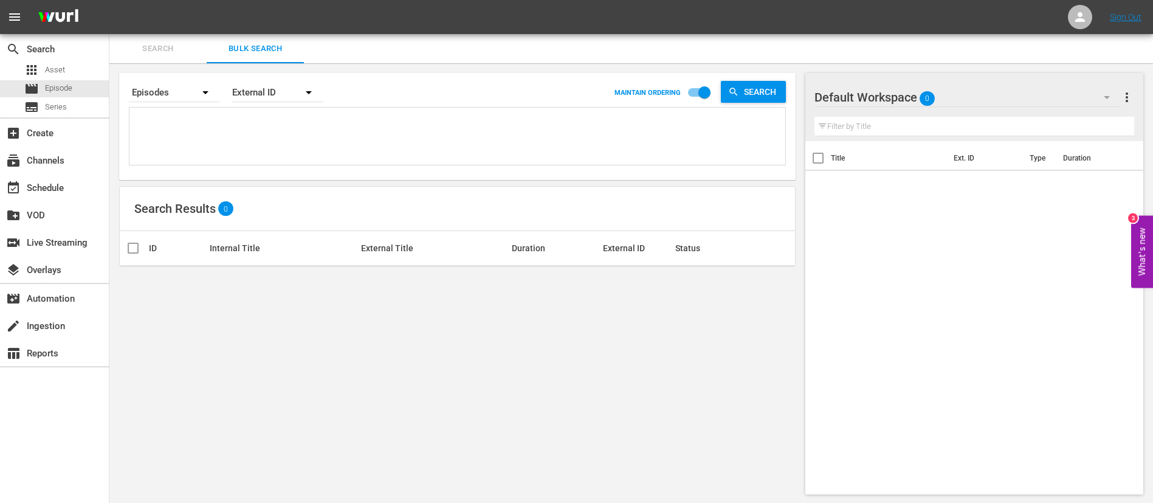
click at [131, 50] on span "Search" at bounding box center [158, 49] width 83 height 14
